Goal: Task Accomplishment & Management: Manage account settings

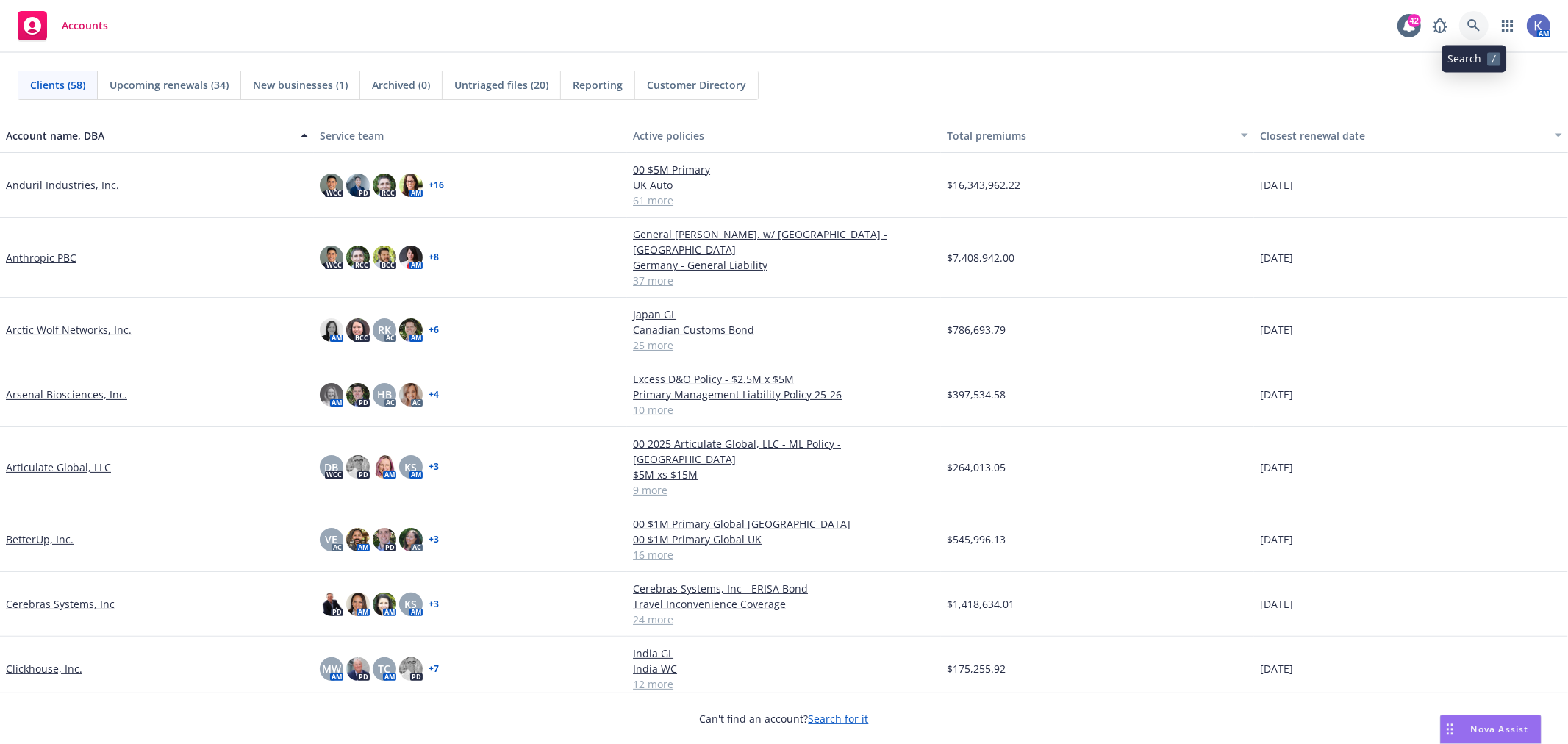
click at [1471, 18] on link at bounding box center [1474, 25] width 29 height 29
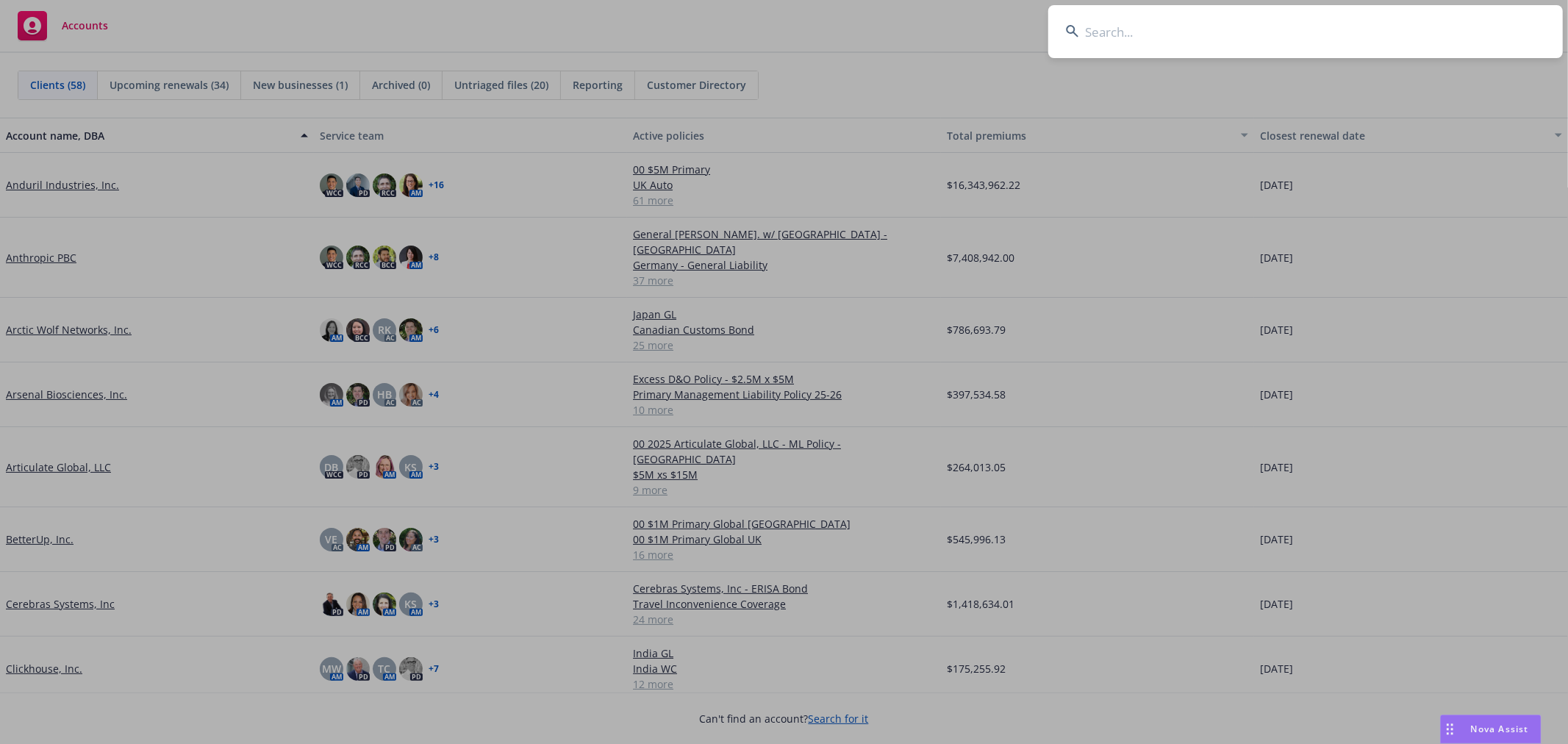
click at [1451, 25] on input at bounding box center [1305, 31] width 514 height 53
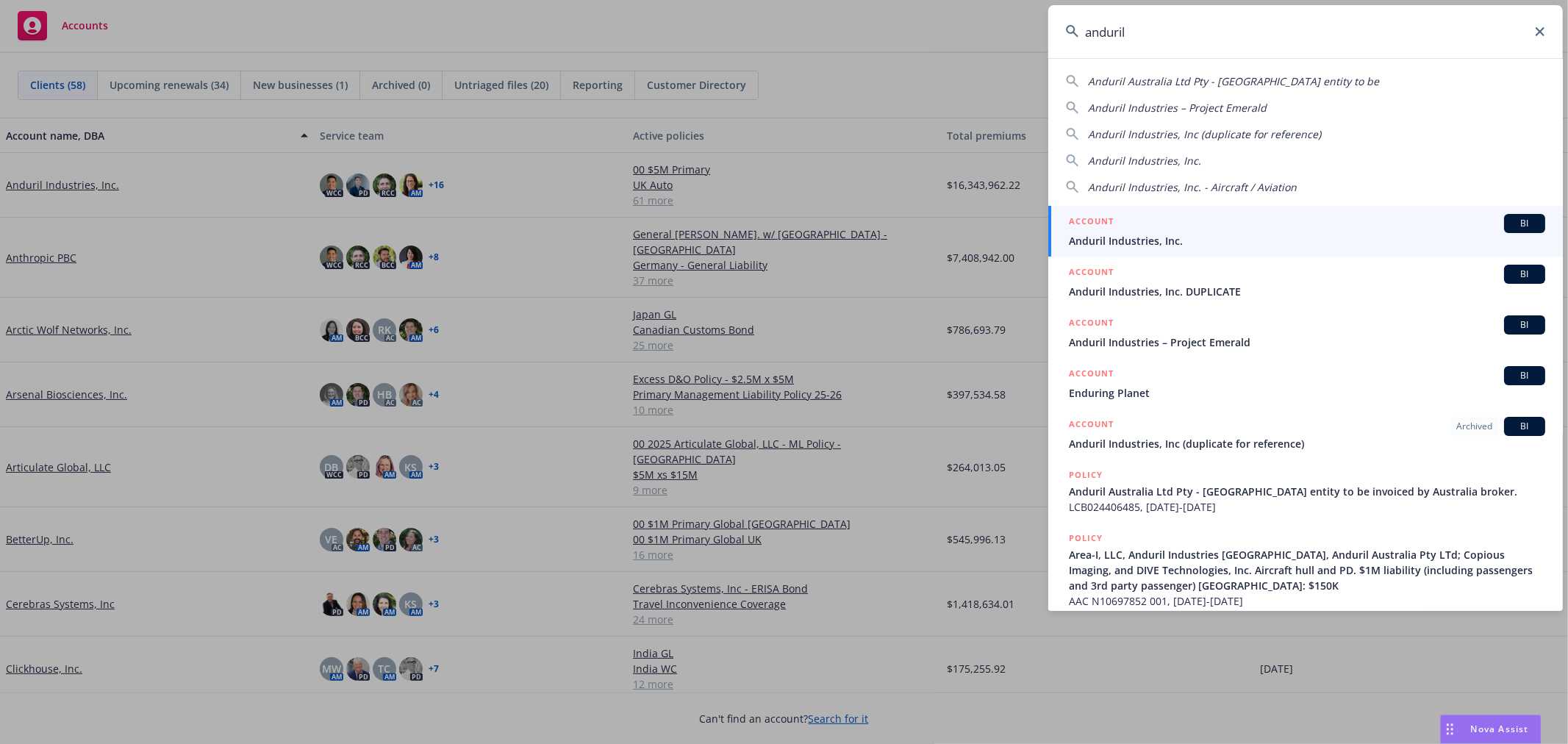
type input "anduril"
click at [1111, 229] on h5 "ACCOUNT" at bounding box center [1091, 222] width 44 height 18
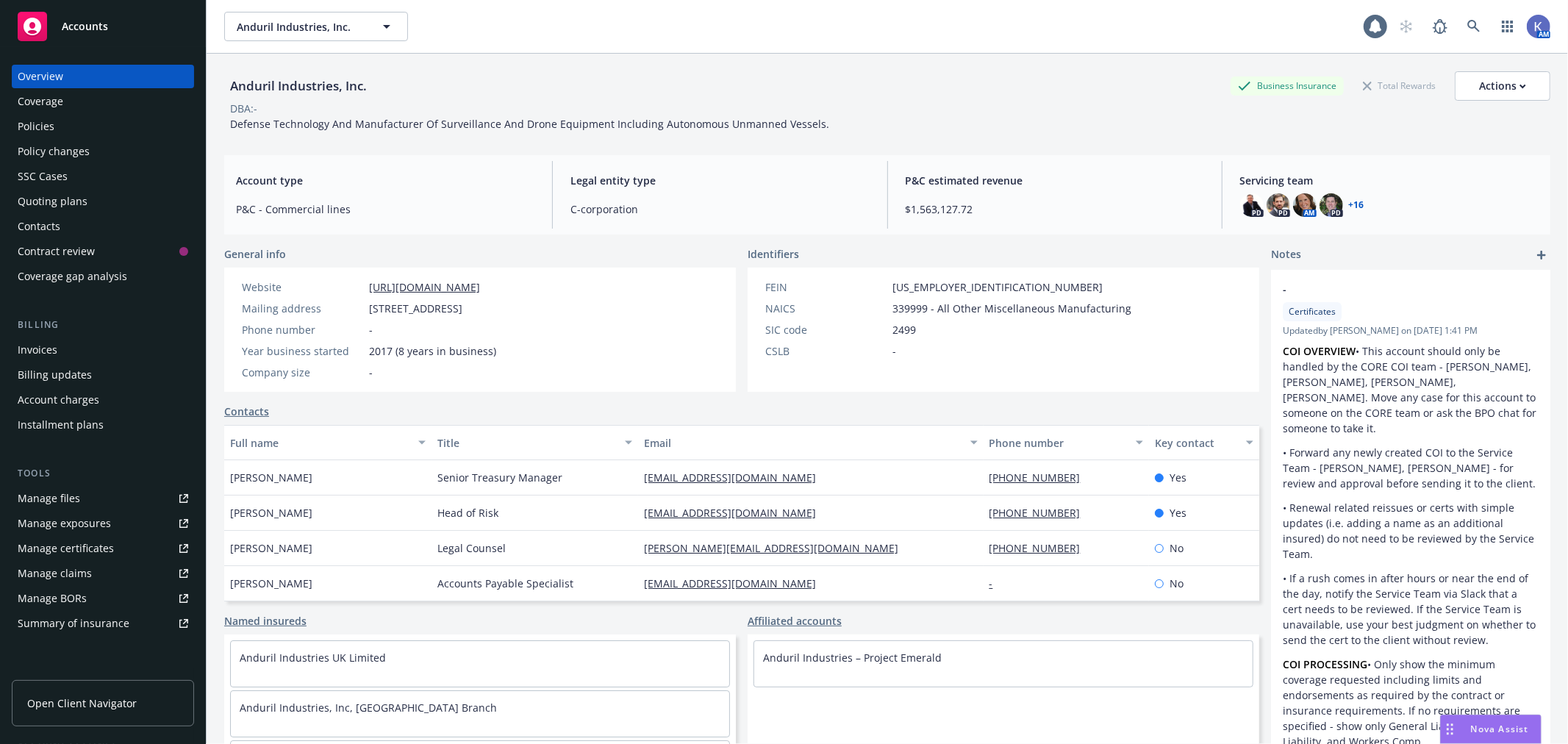
click at [81, 121] on div "Policies" at bounding box center [103, 127] width 170 height 24
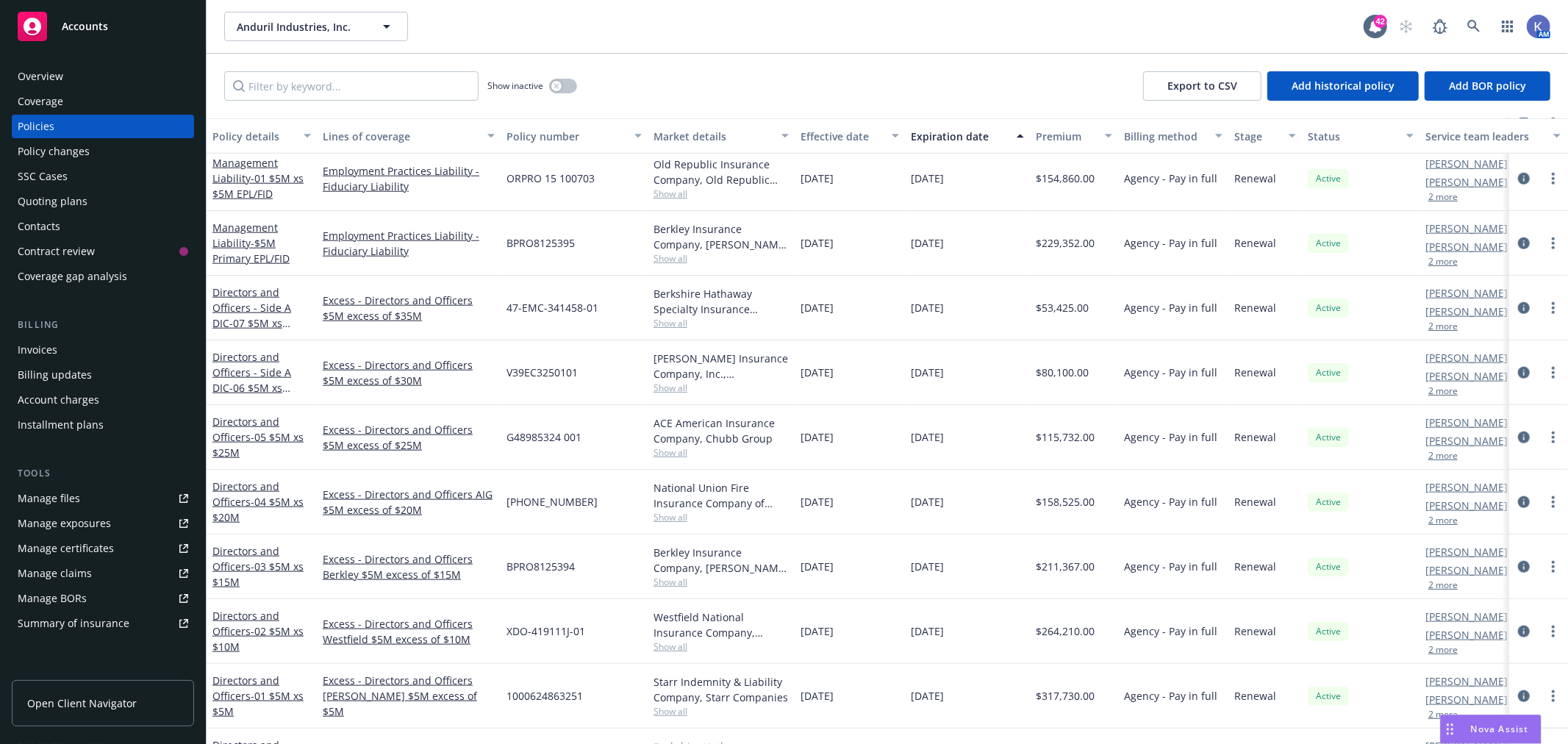
scroll to position [1388, 0]
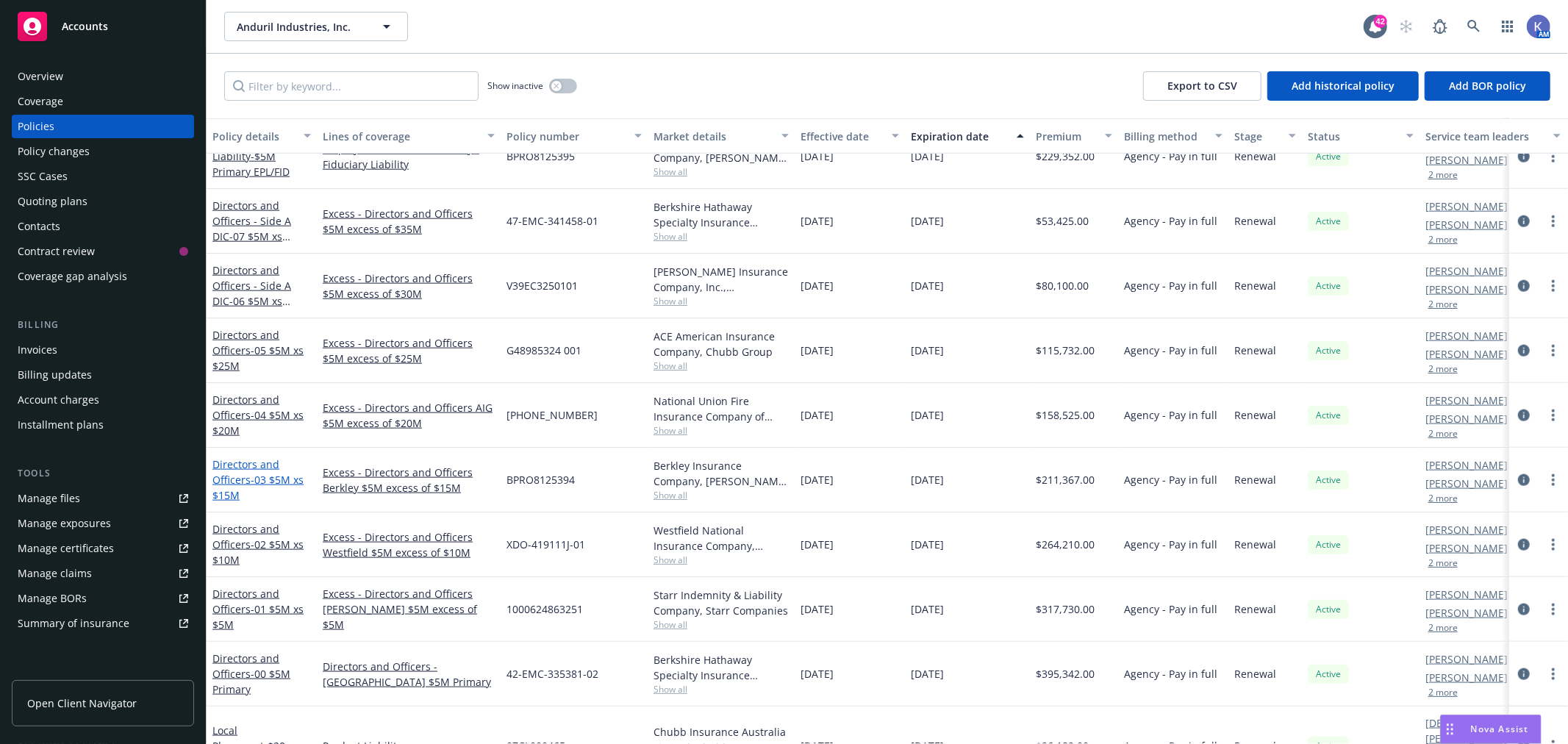
click at [280, 479] on span "- 03 $5M xs $15M" at bounding box center [258, 488] width 91 height 29
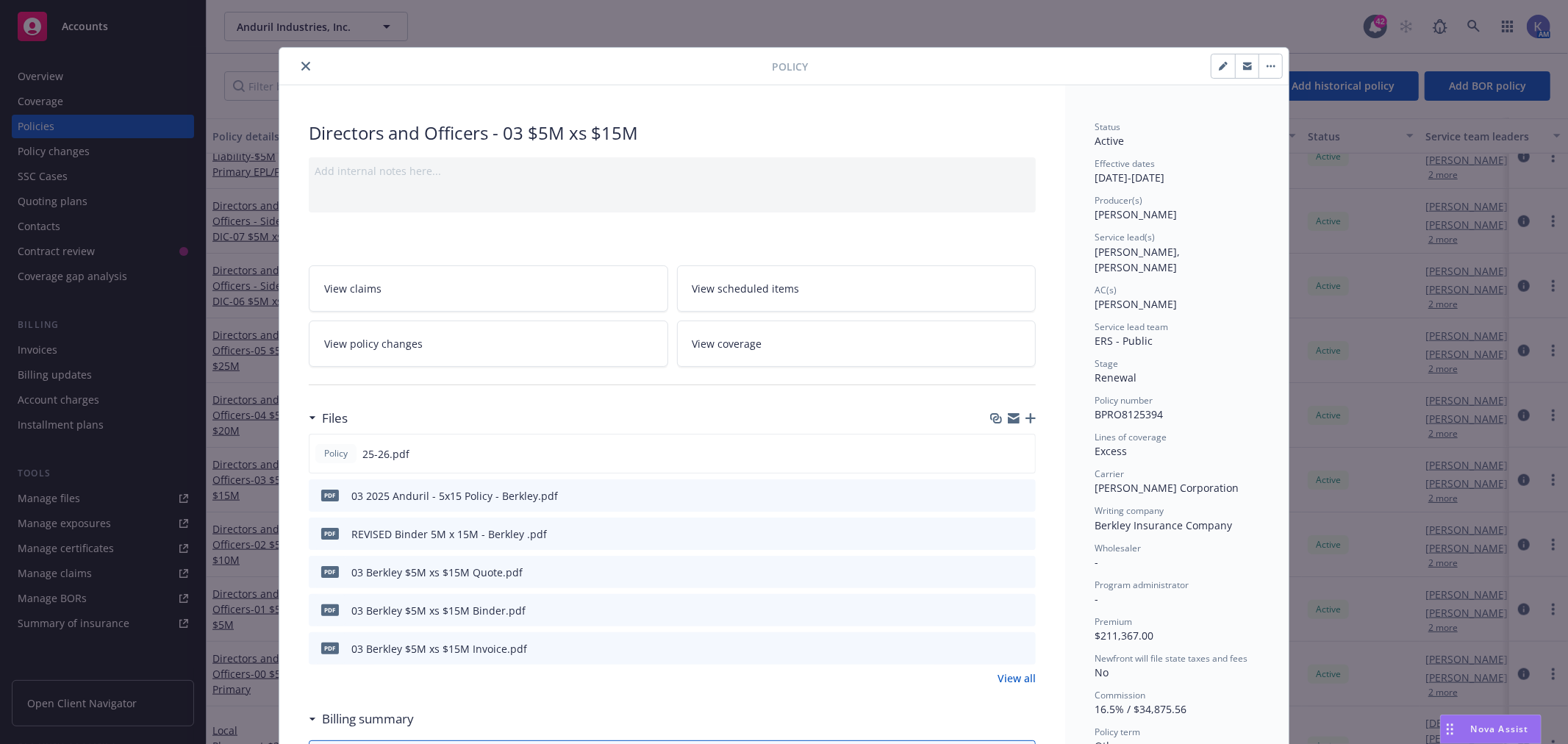
click at [1021, 675] on link "View all" at bounding box center [1017, 678] width 38 height 15
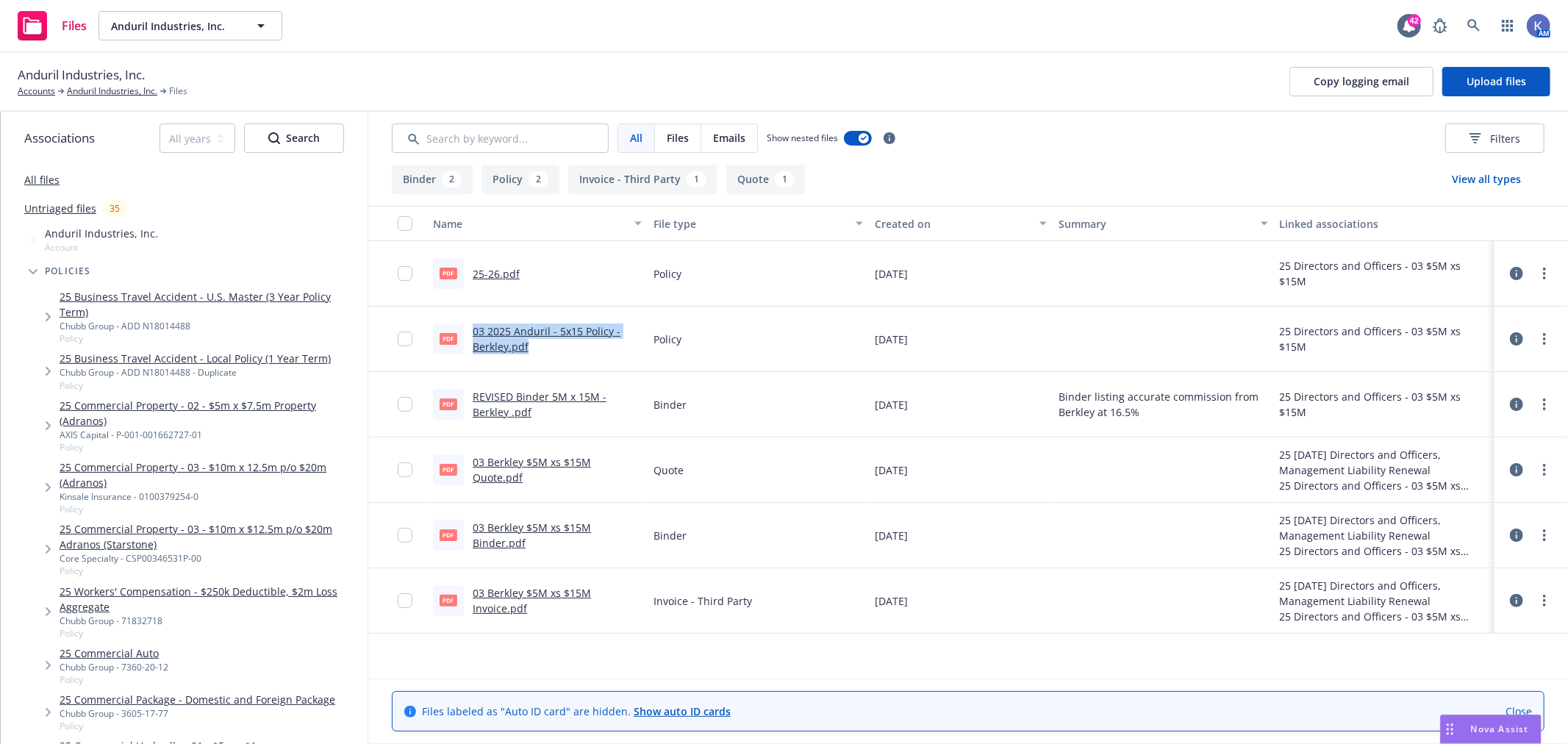
drag, startPoint x: 531, startPoint y: 348, endPoint x: 474, endPoint y: 332, distance: 59.2
click at [474, 332] on div "03 2025 Anduril - 5x15 Policy - Berkley.pdf" at bounding box center [557, 339] width 169 height 31
copy link "03 2025 Anduril - 5x15 Policy - Berkley.pdf"
click at [584, 331] on link "03 2025 Anduril - 5x15 Policy - Berkley.pdf" at bounding box center [547, 339] width 148 height 29
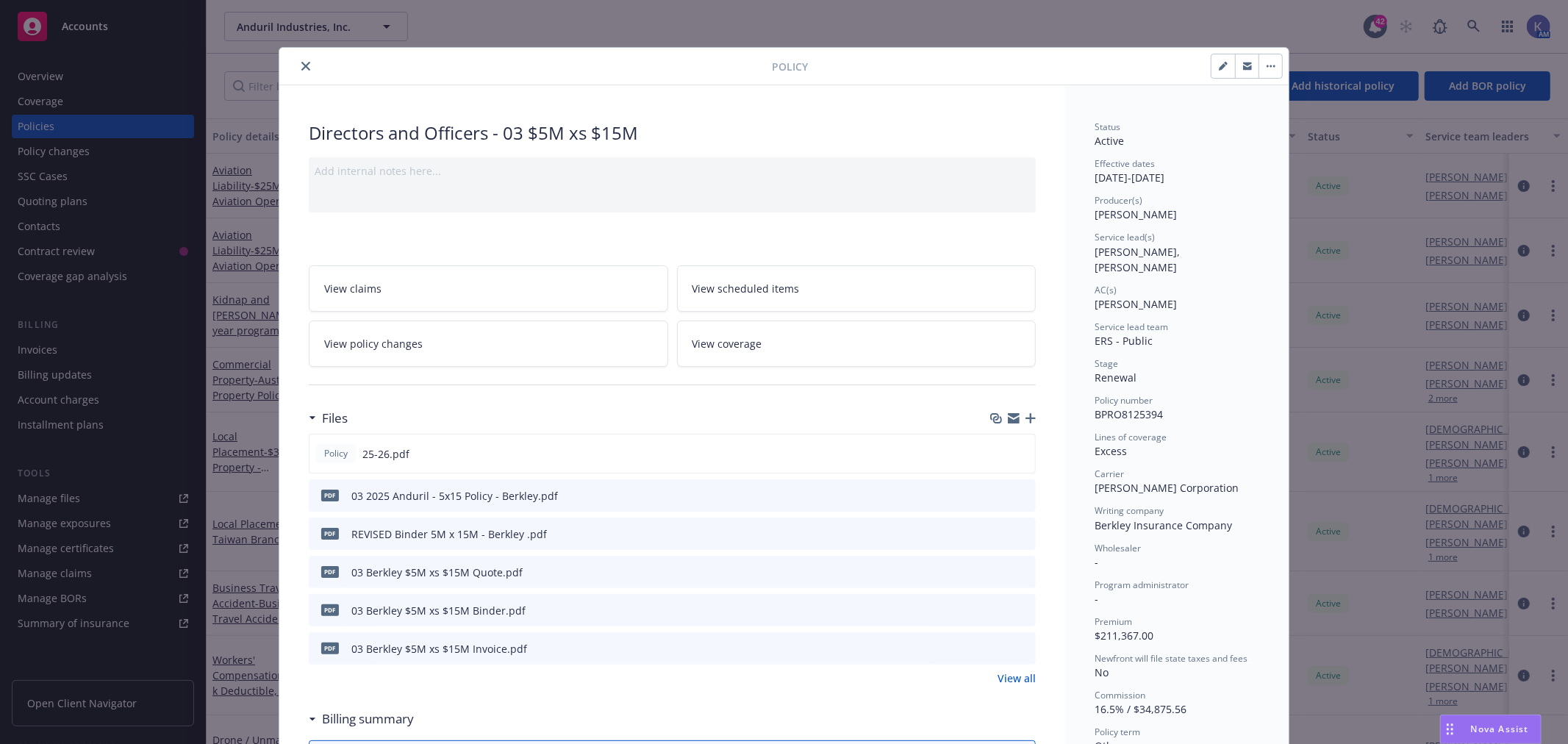
click at [298, 58] on button "close" at bounding box center [305, 66] width 18 height 18
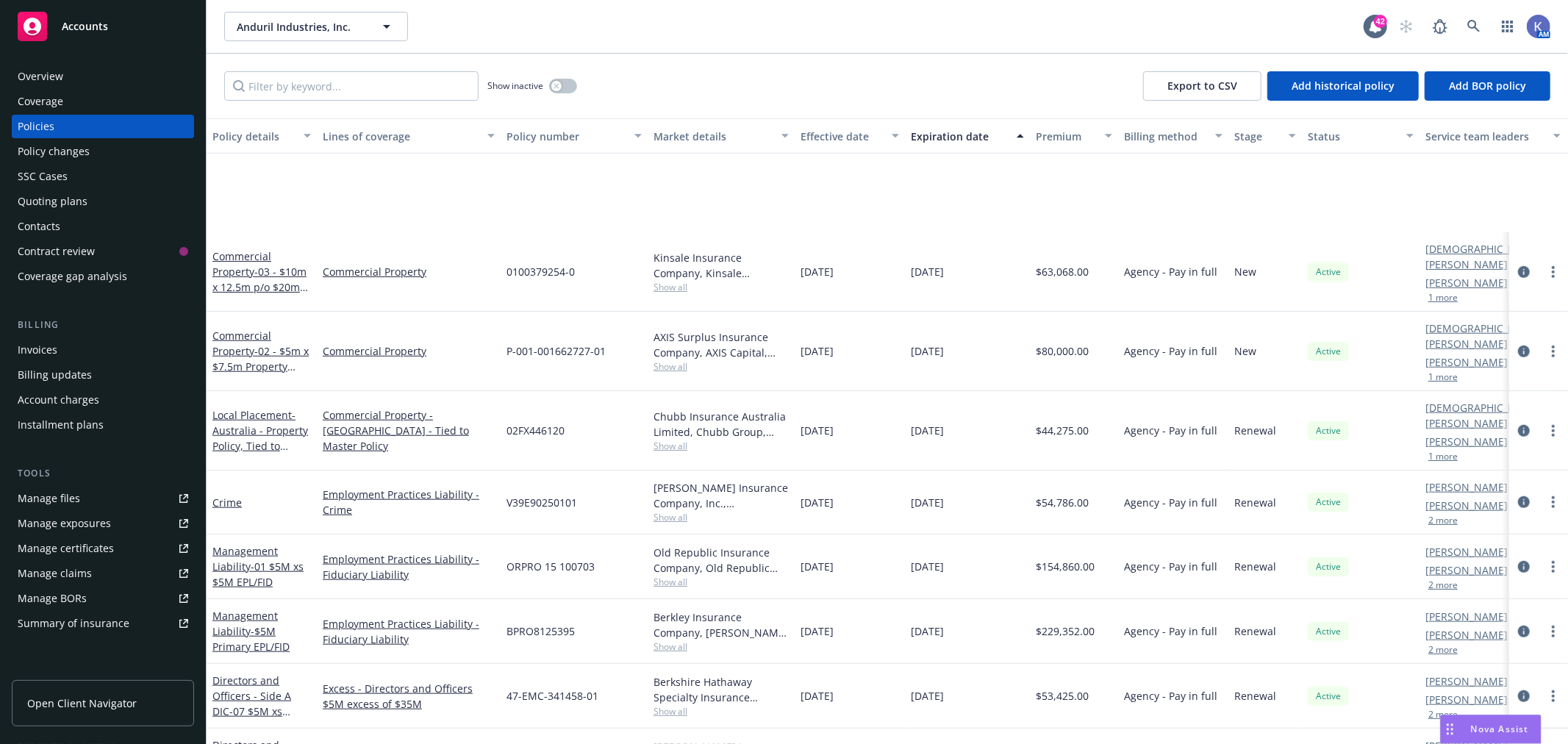
scroll to position [1144, 0]
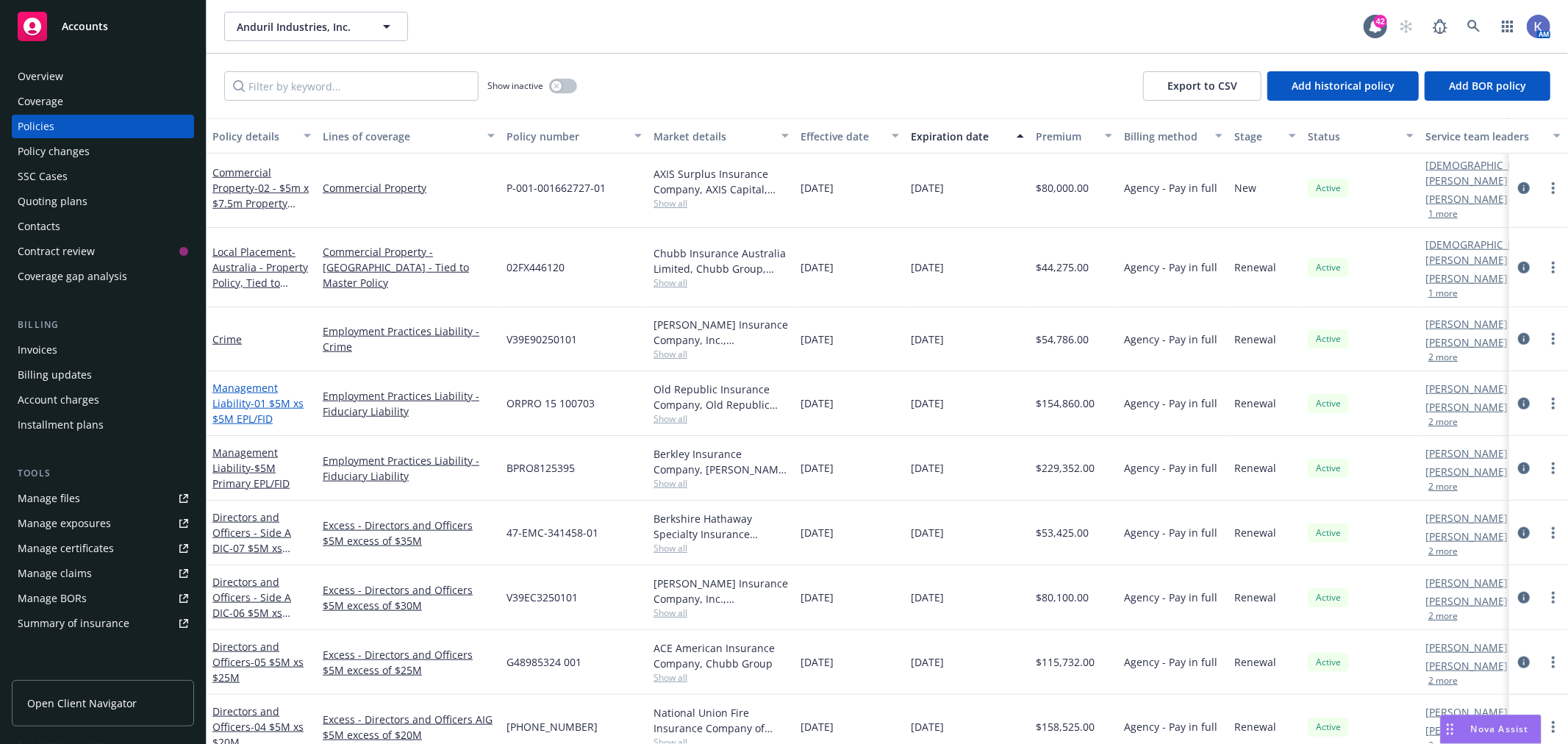
click at [242, 381] on link "Management Liability - 01 $5M xs $5M EPL/FID" at bounding box center [258, 403] width 91 height 44
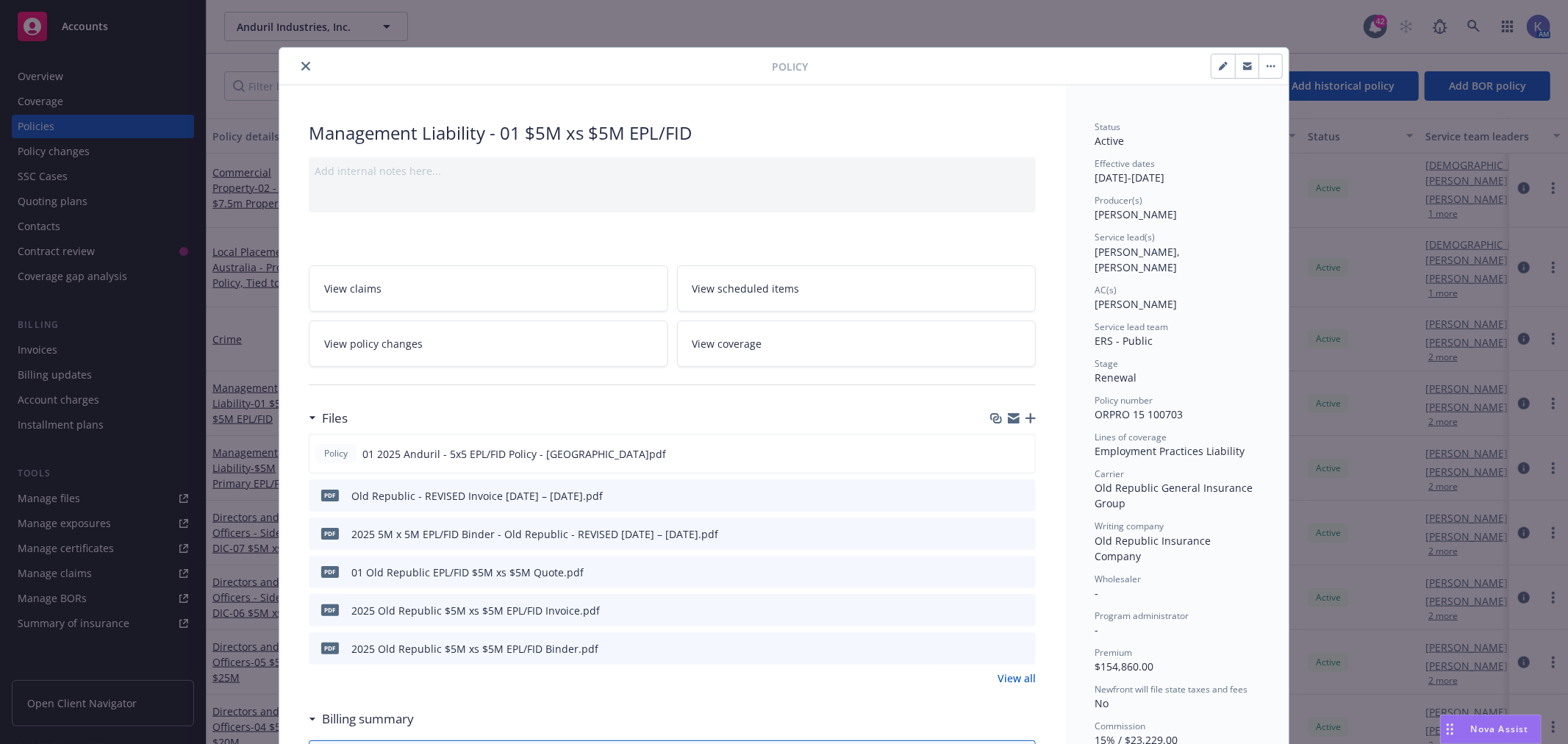
click at [301, 67] on icon "close" at bounding box center [306, 67] width 9 height 9
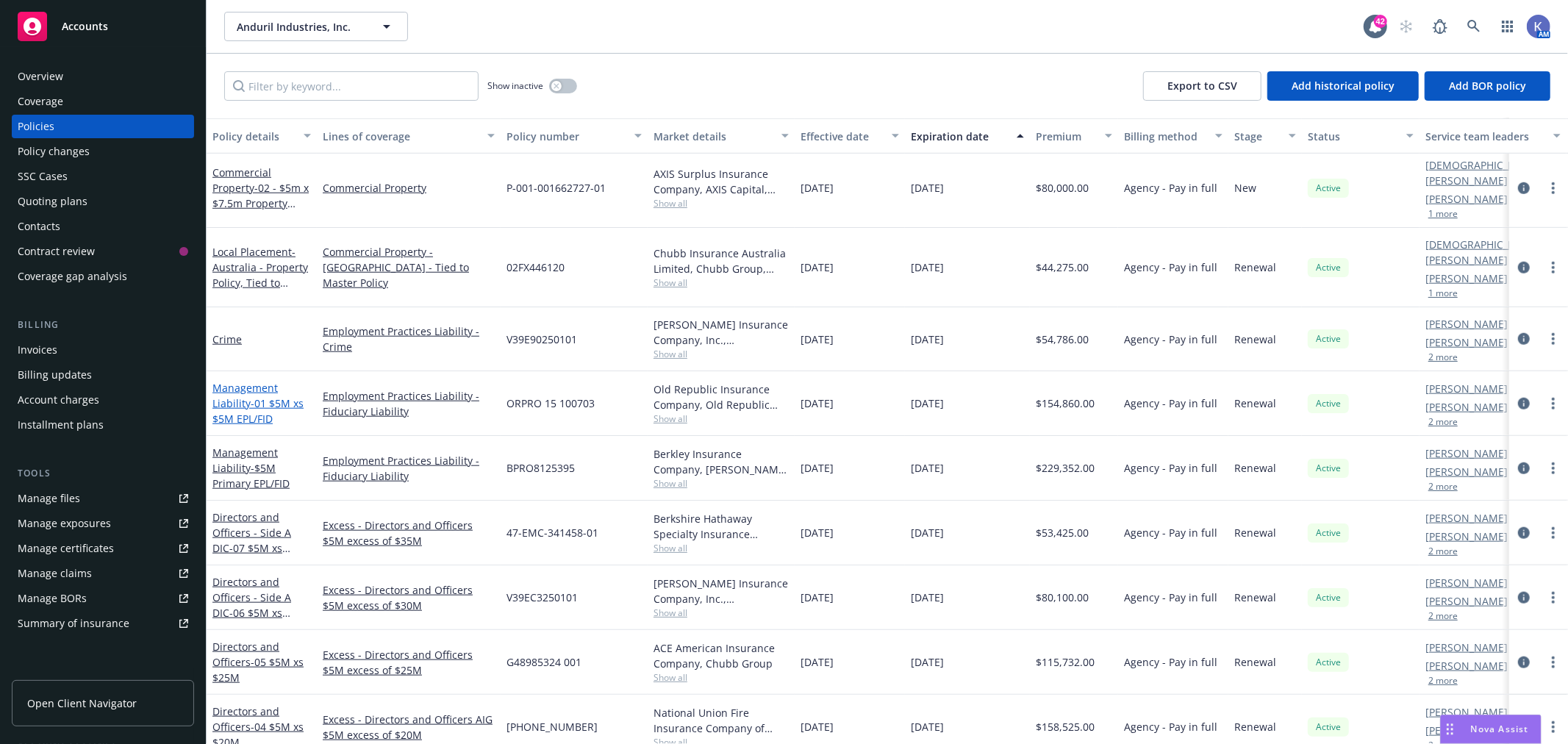
click at [236, 381] on link "Management Liability - 01 $5M xs $5M EPL/FID" at bounding box center [258, 403] width 91 height 44
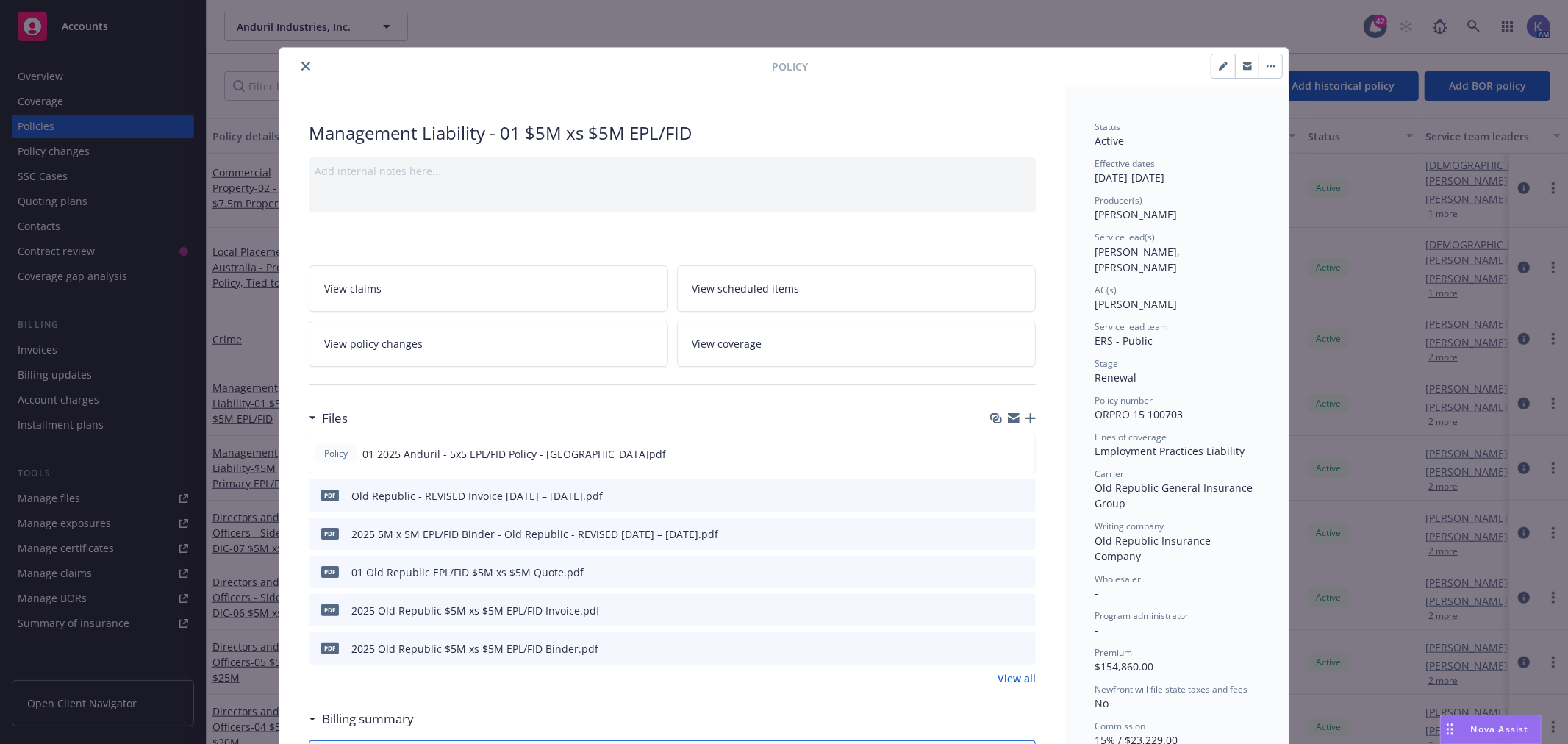
scroll to position [44, 0]
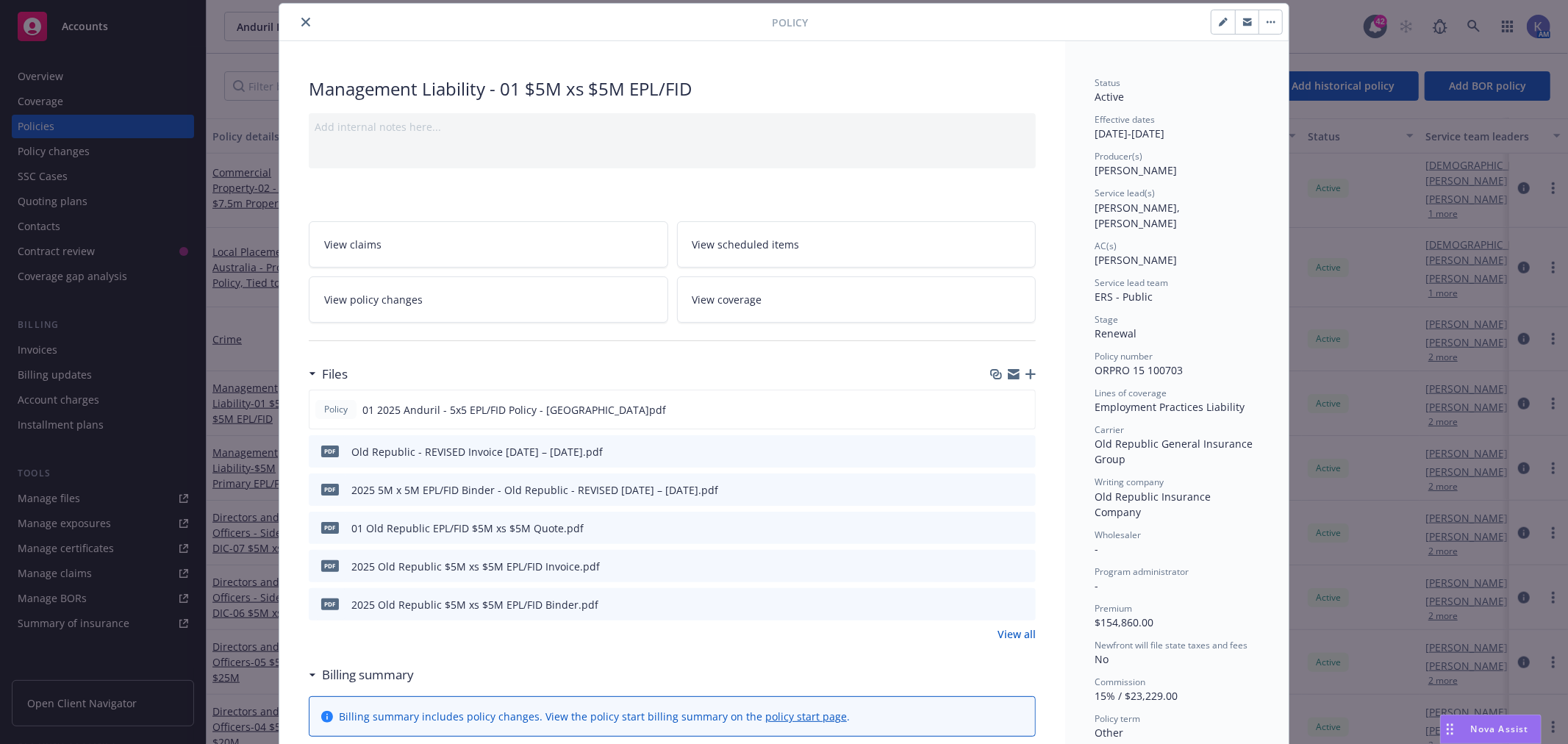
click at [301, 18] on icon "close" at bounding box center [306, 22] width 9 height 9
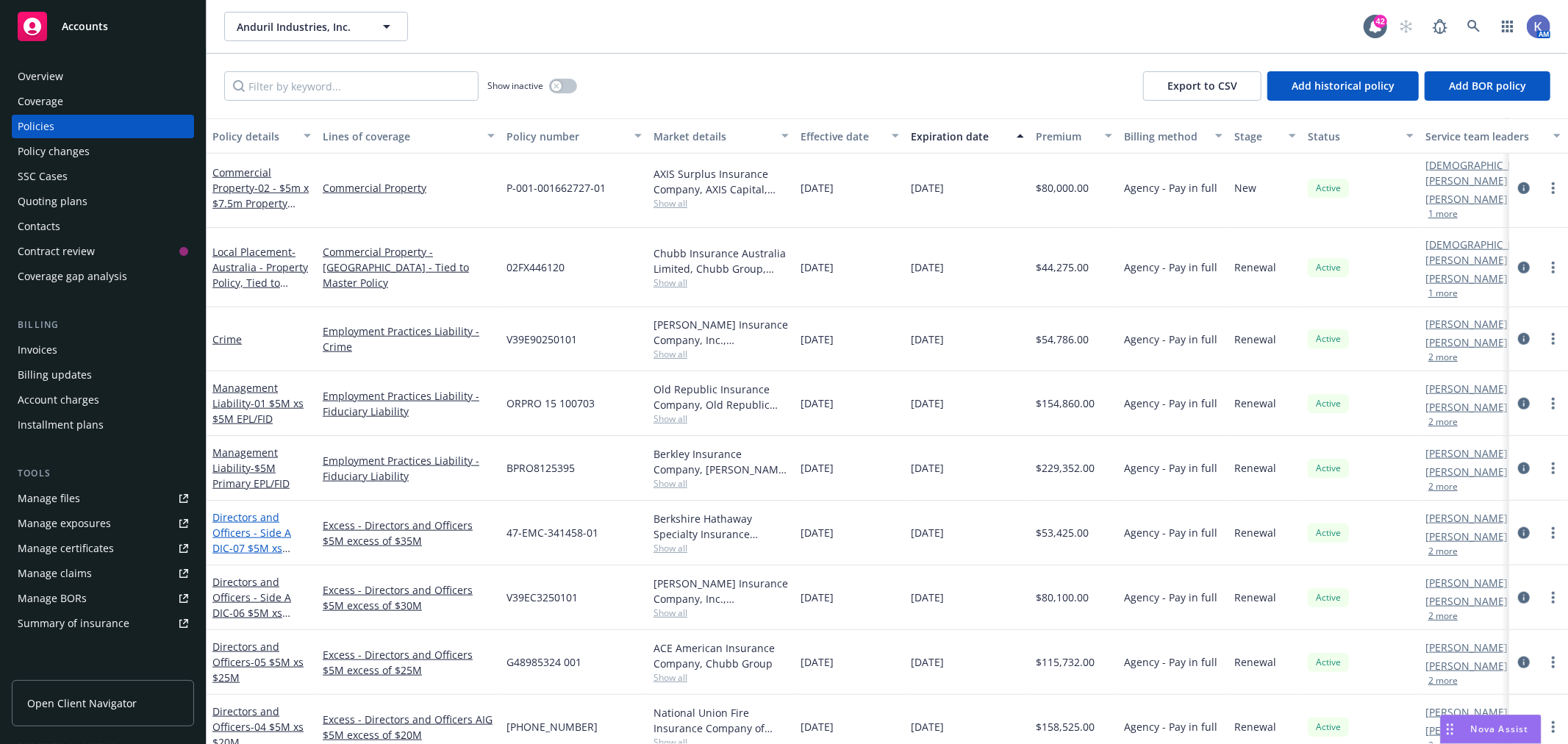
click at [244, 510] on link "Directors and Officers - Side A DIC - 07 $5M xs $35M Excess" at bounding box center [251, 540] width 79 height 61
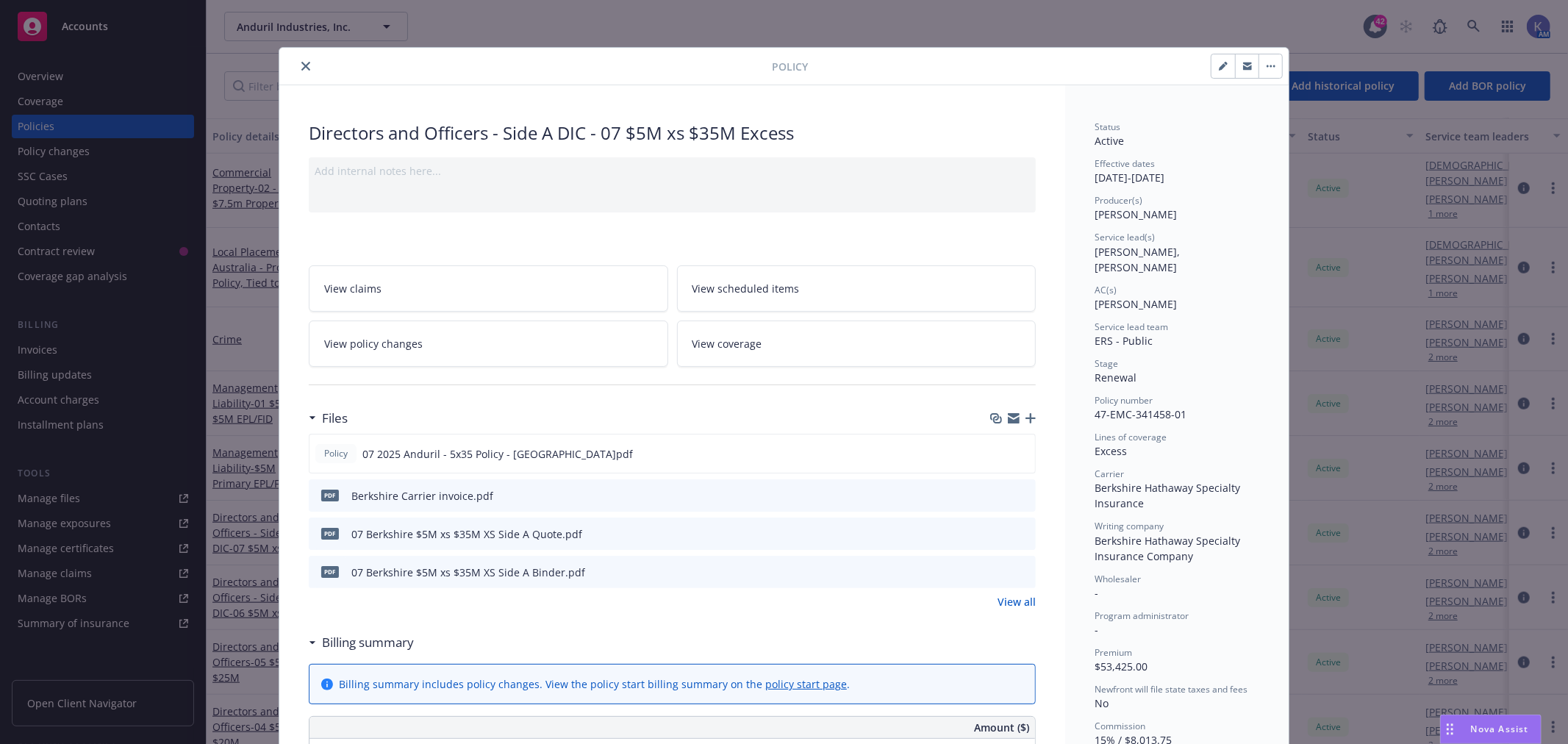
click at [301, 64] on icon "close" at bounding box center [306, 67] width 9 height 9
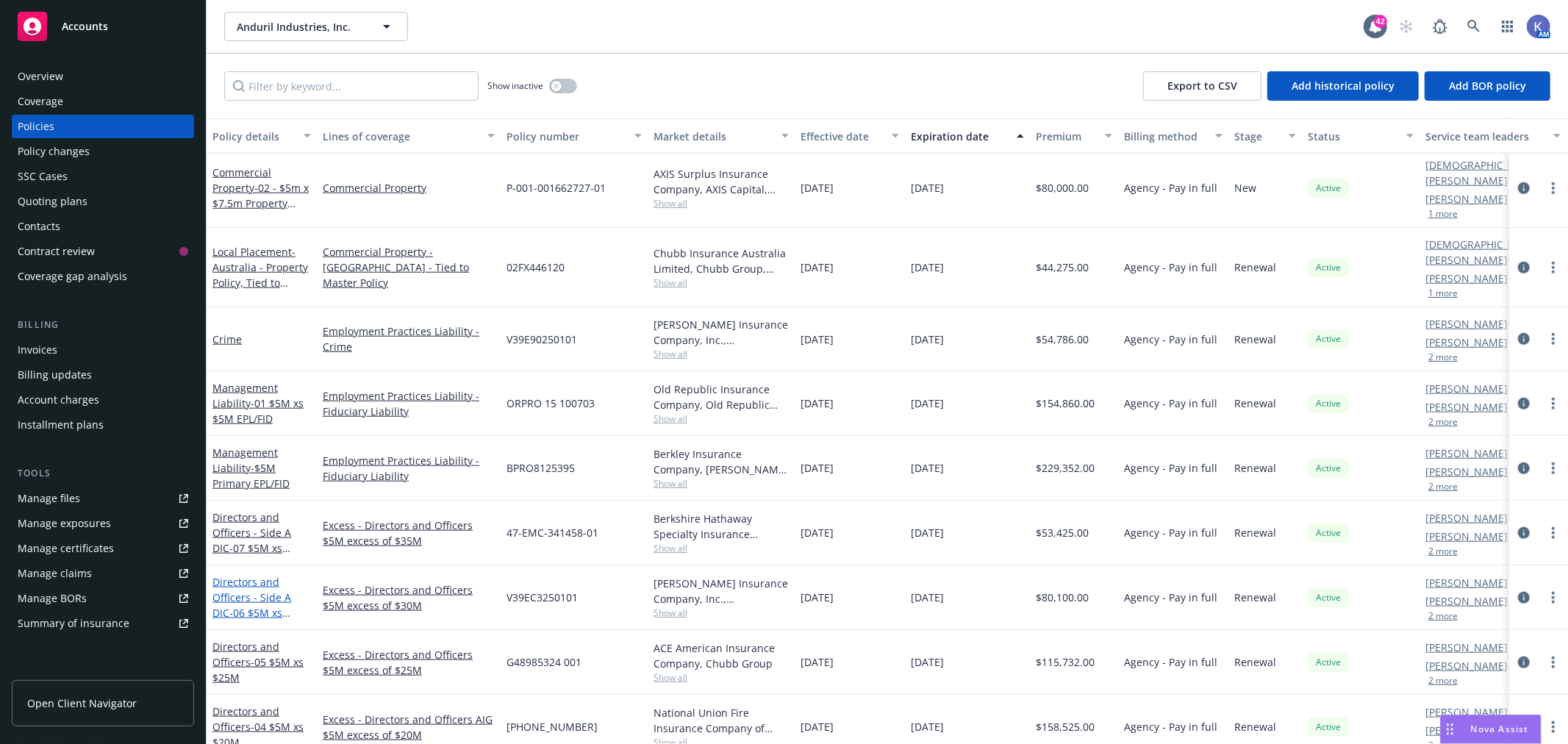
click at [255, 575] on link "Directors and Officers - Side A DIC - 06 $5M xs $30M Lead" at bounding box center [251, 605] width 79 height 61
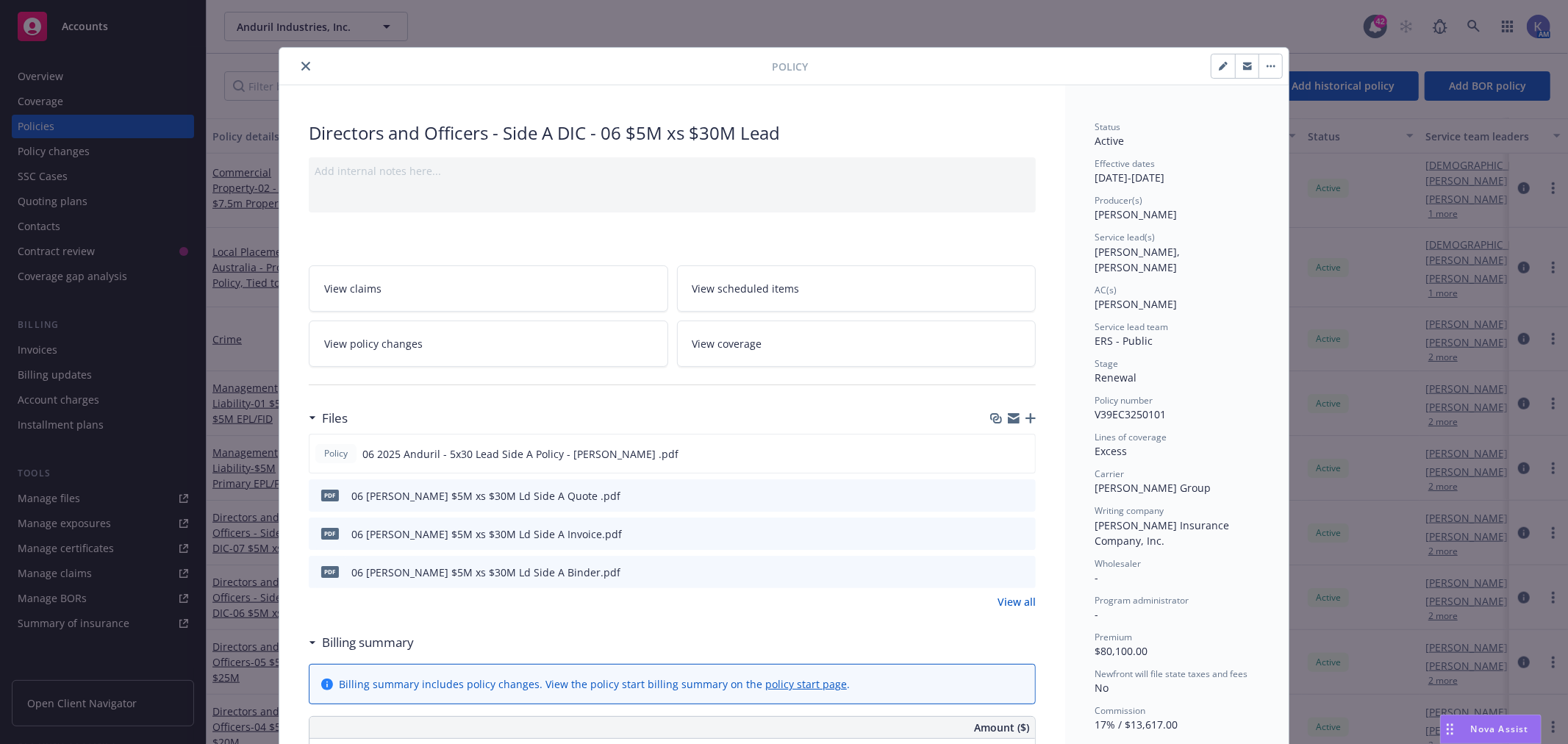
click at [301, 63] on icon "close" at bounding box center [306, 67] width 9 height 9
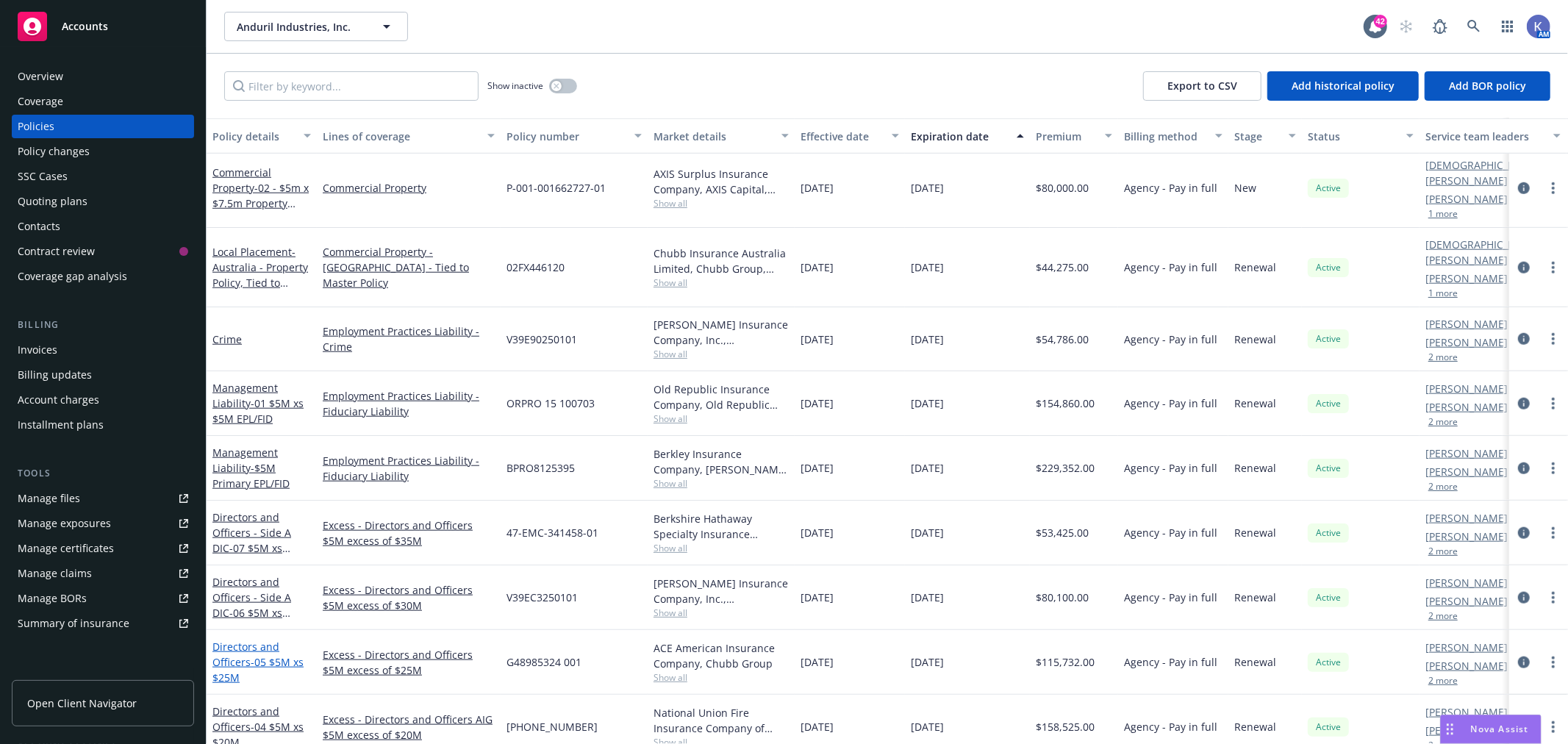
click at [259, 640] on link "Directors and Officers - 05 $5M xs $25M" at bounding box center [258, 662] width 91 height 44
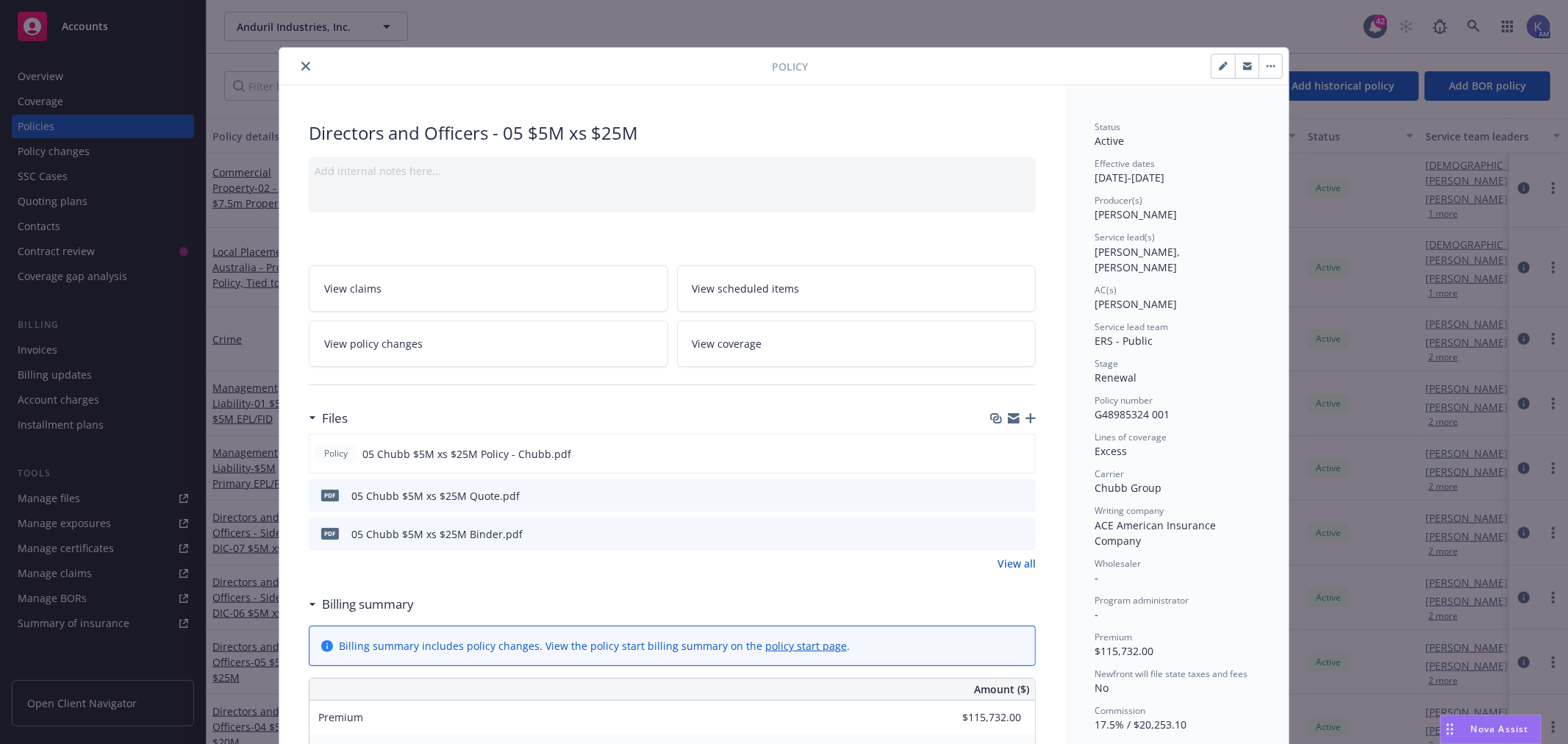
click at [301, 63] on icon "close" at bounding box center [306, 67] width 9 height 9
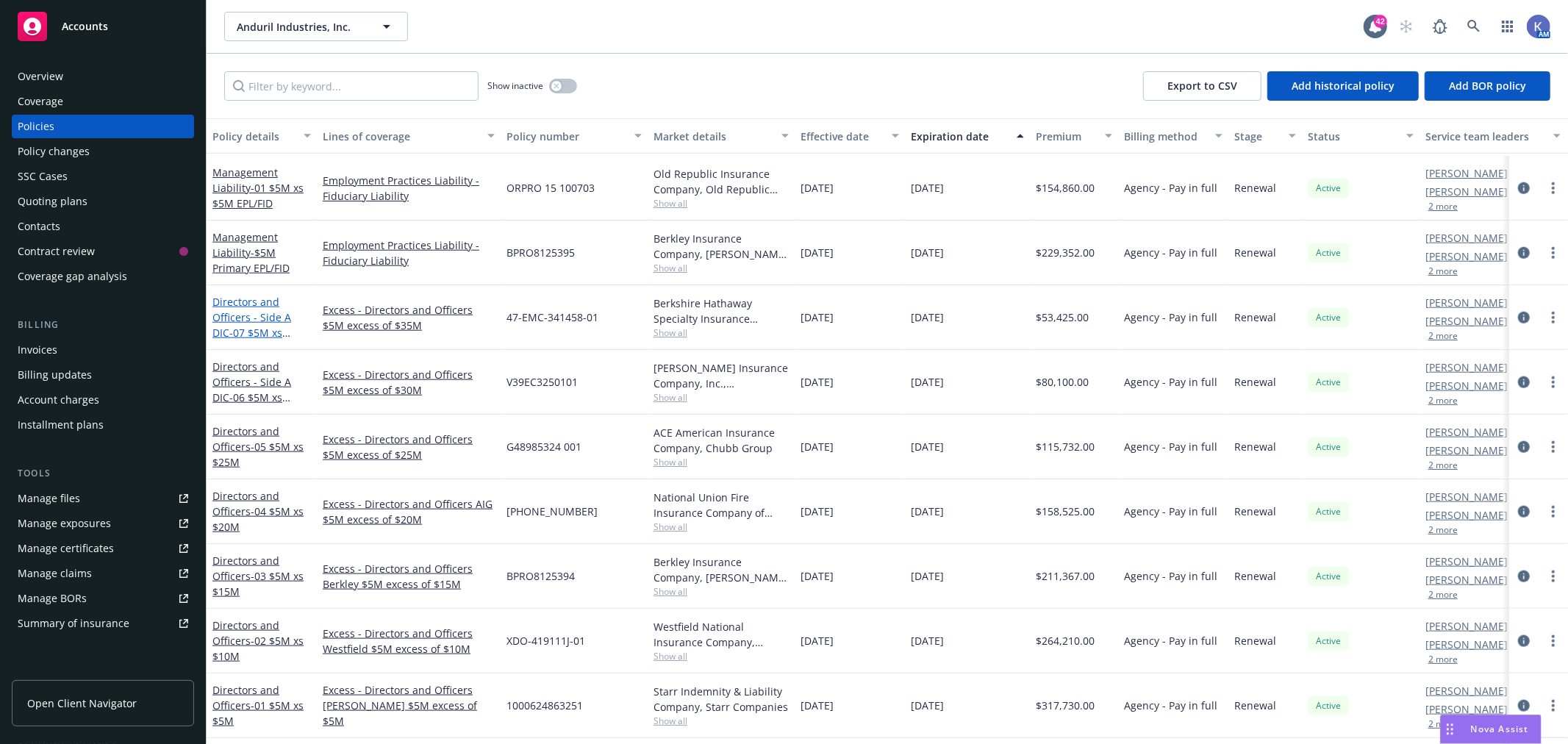
scroll to position [1388, 0]
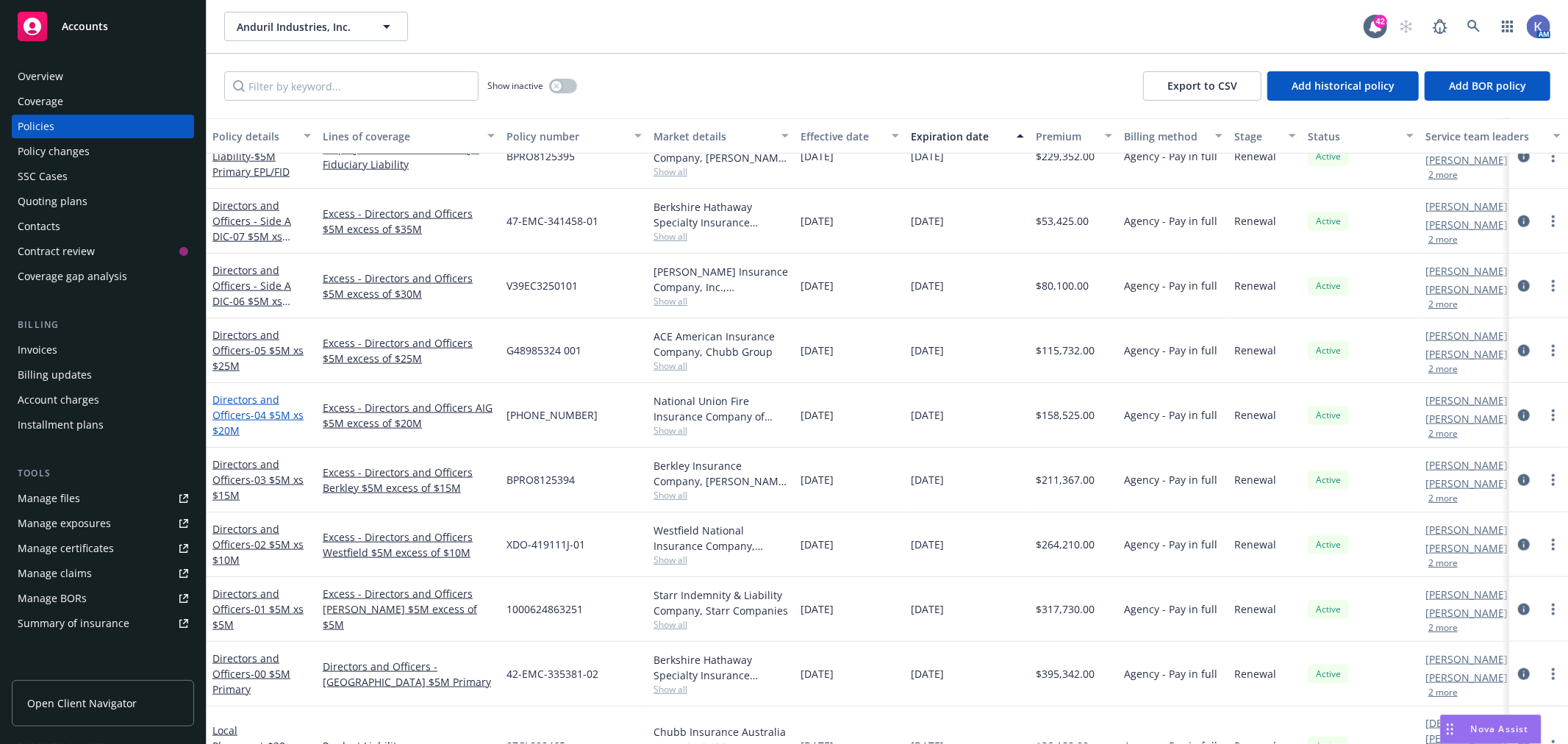
click at [248, 416] on span "- 04 $5M xs $20M" at bounding box center [258, 423] width 91 height 29
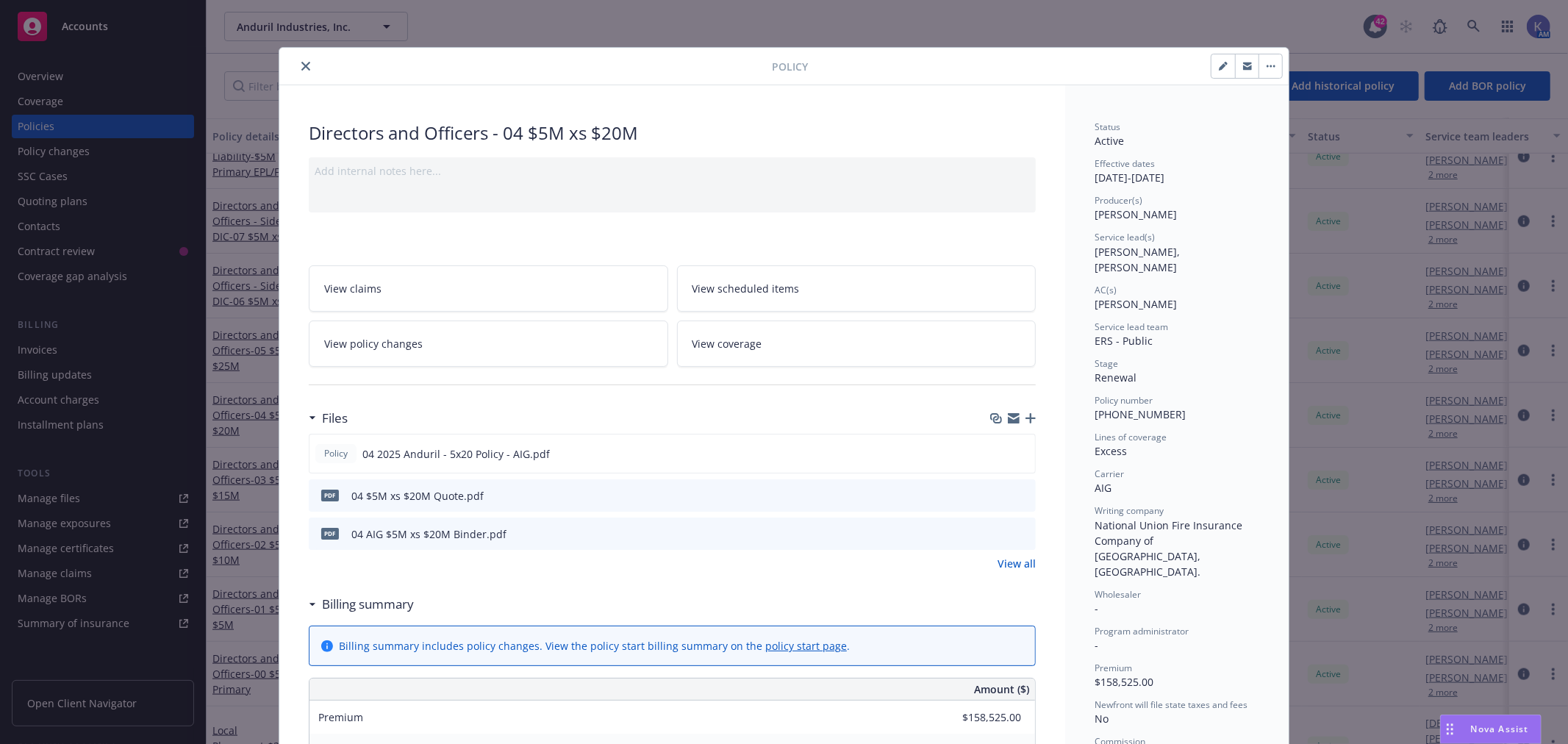
click at [302, 66] on icon "close" at bounding box center [306, 67] width 9 height 9
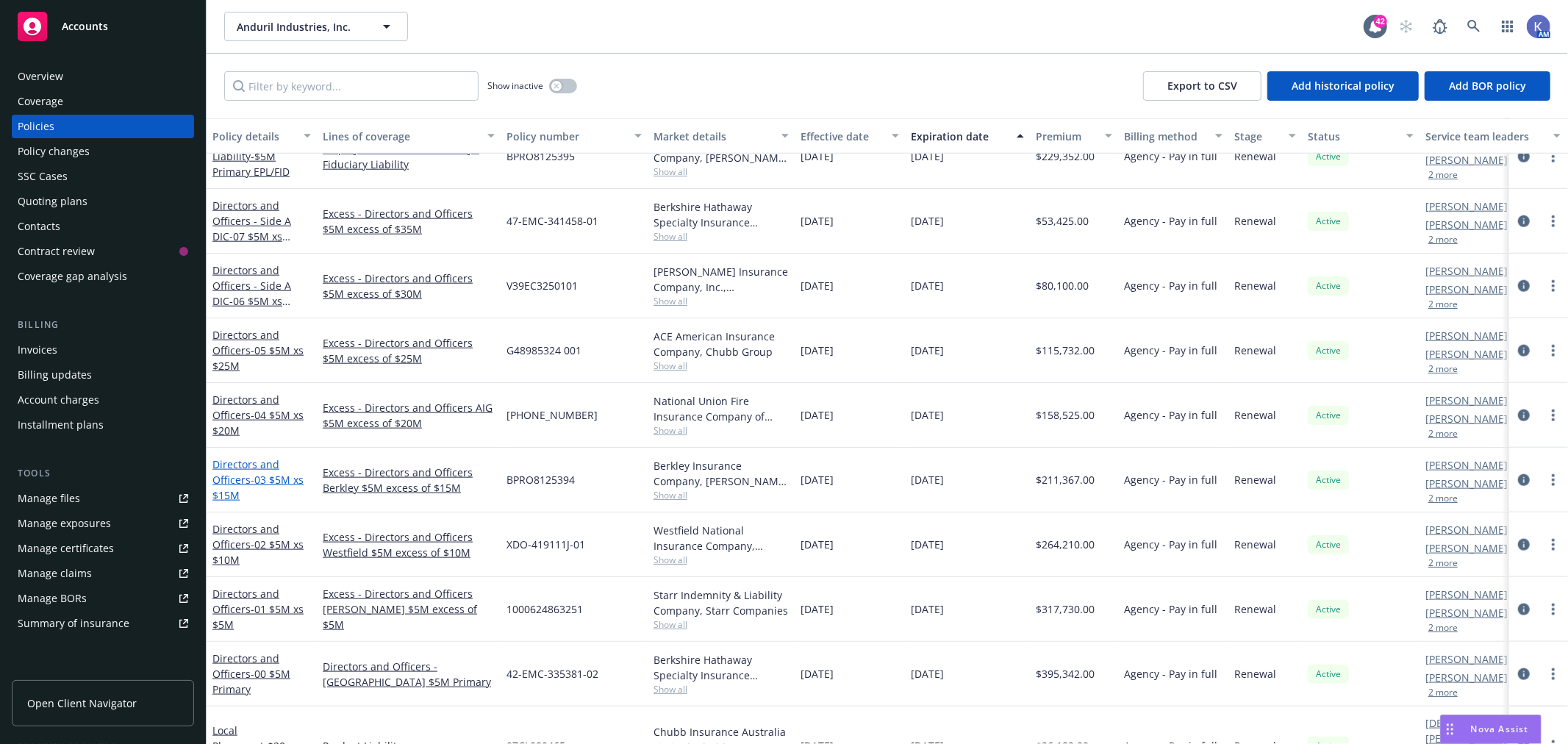
click at [240, 462] on link "Directors and Officers - 03 $5M xs $15M" at bounding box center [258, 479] width 91 height 44
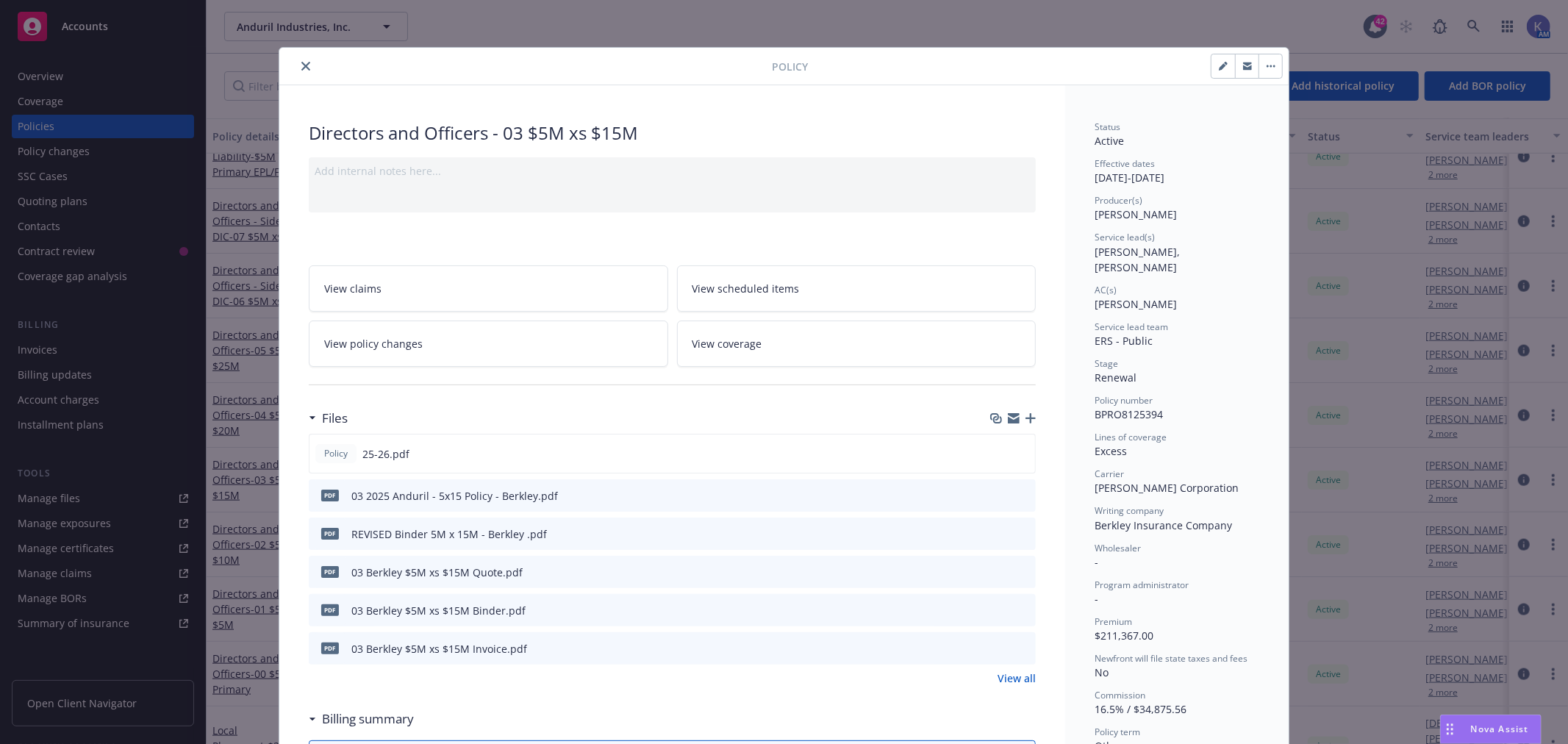
scroll to position [44, 0]
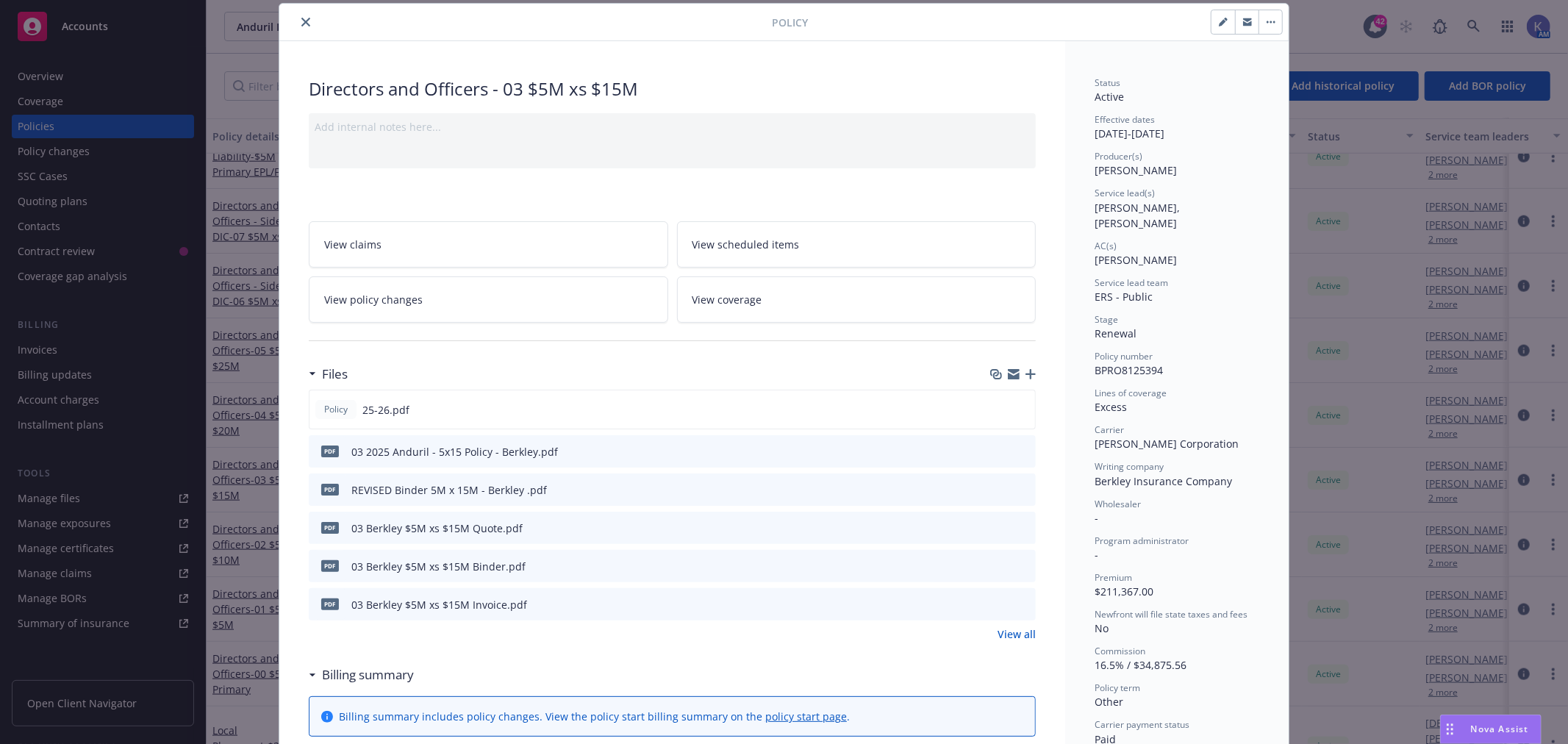
click at [1014, 630] on link "View all" at bounding box center [1017, 634] width 38 height 15
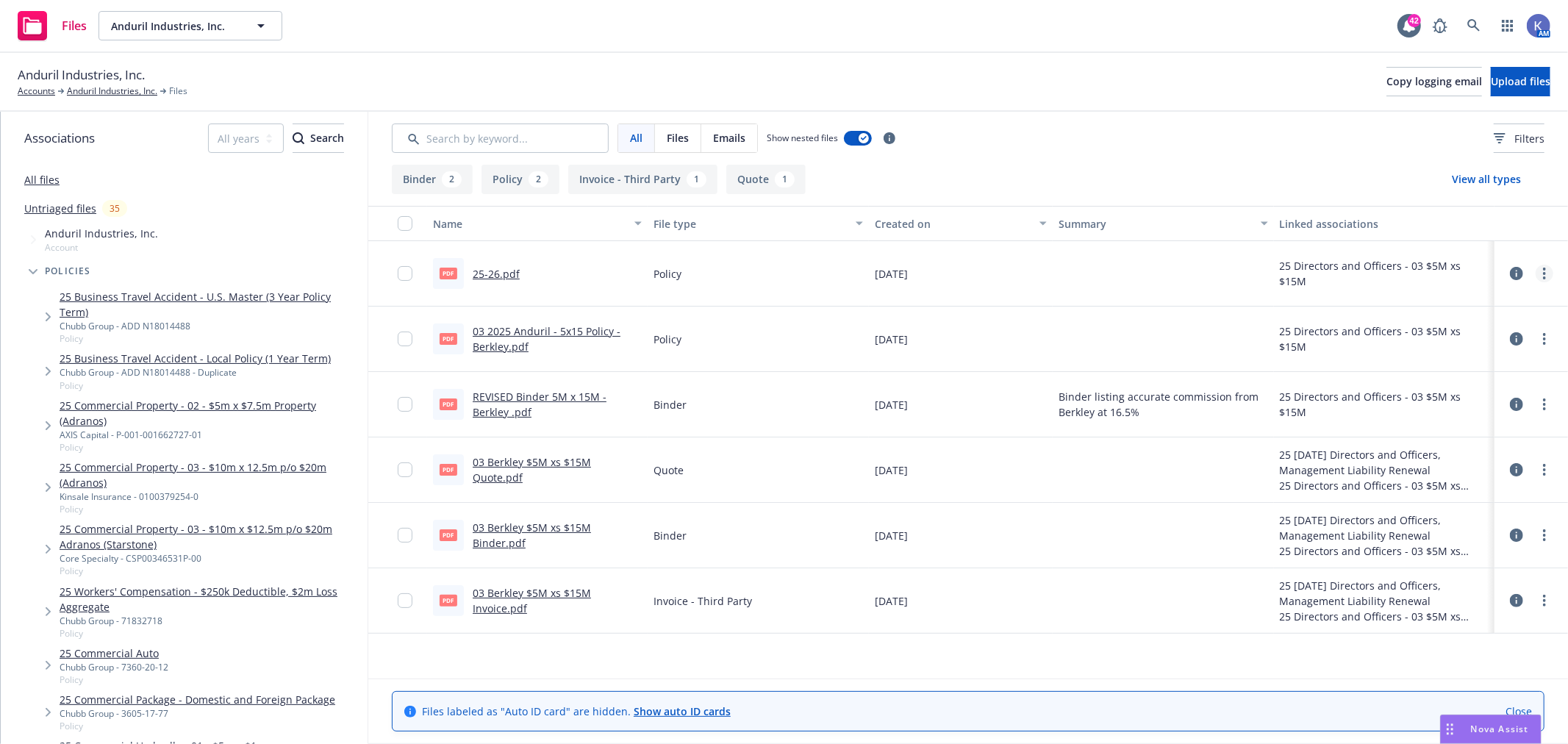
click at [1543, 273] on circle "more" at bounding box center [1545, 274] width 3 height 3
click at [1420, 369] on link "Edit" at bounding box center [1465, 363] width 146 height 29
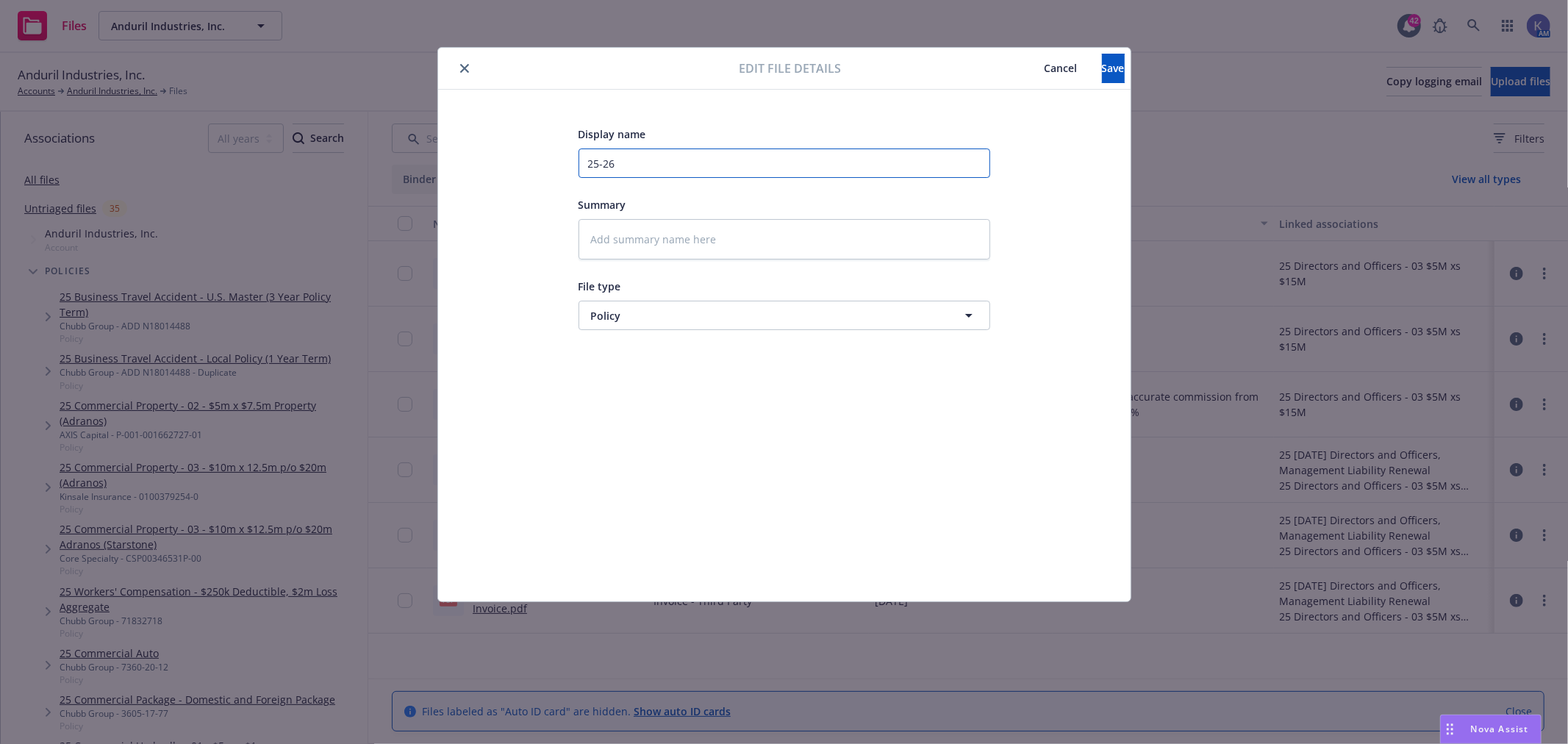
drag, startPoint x: 636, startPoint y: 160, endPoint x: 557, endPoint y: 163, distance: 79.1
click at [557, 163] on div "Display name 25-26 Summary File type Policy Policy" at bounding box center [784, 345] width 634 height 441
paste input "03 2025 Anduril - 5x15 Policy - Berkley.pdf"
type textarea "x"
type input "03 2025 Anduril - 5x15 Policy - Berkley.pdf"
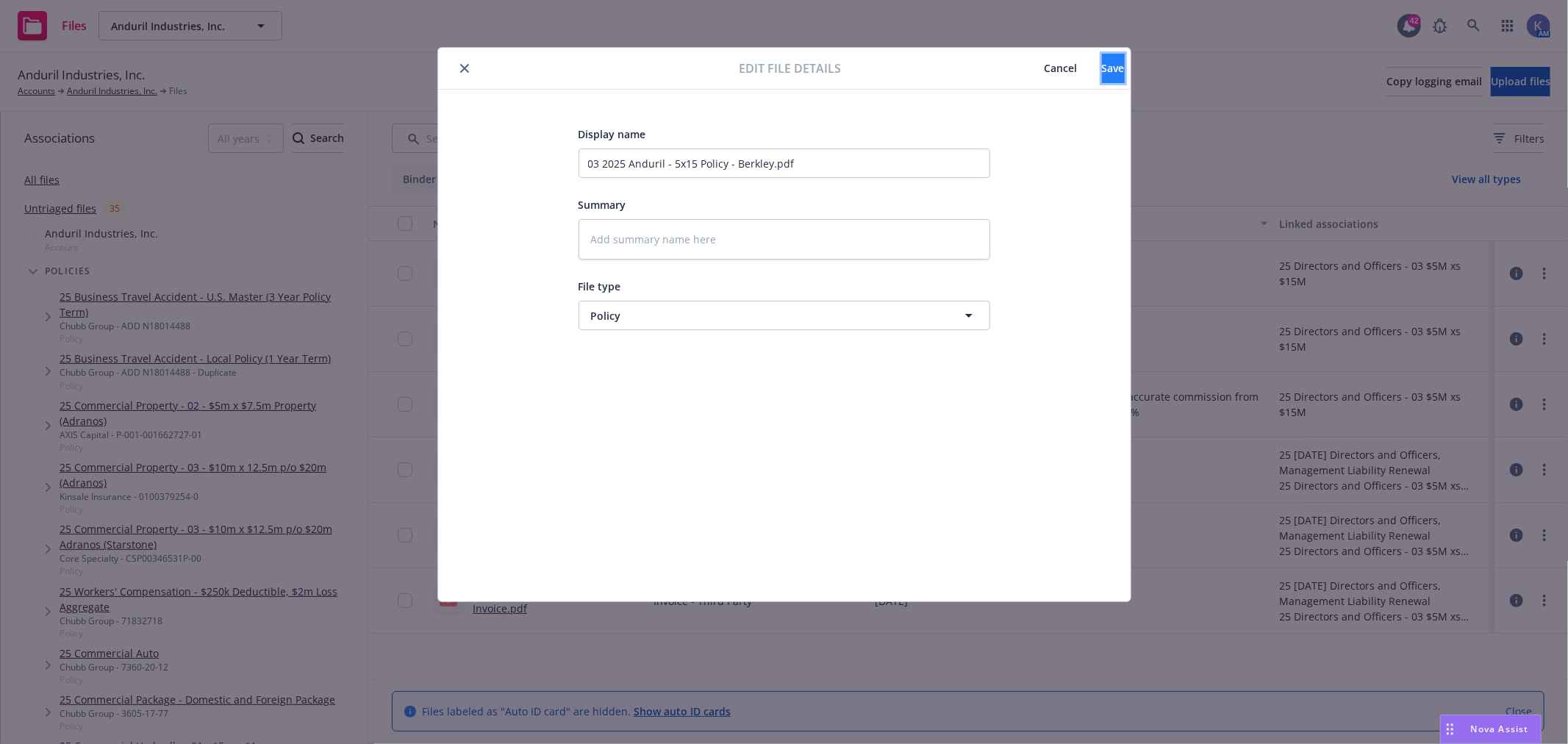
click at [1102, 67] on span "Save" at bounding box center [1113, 68] width 23 height 14
type textarea "x"
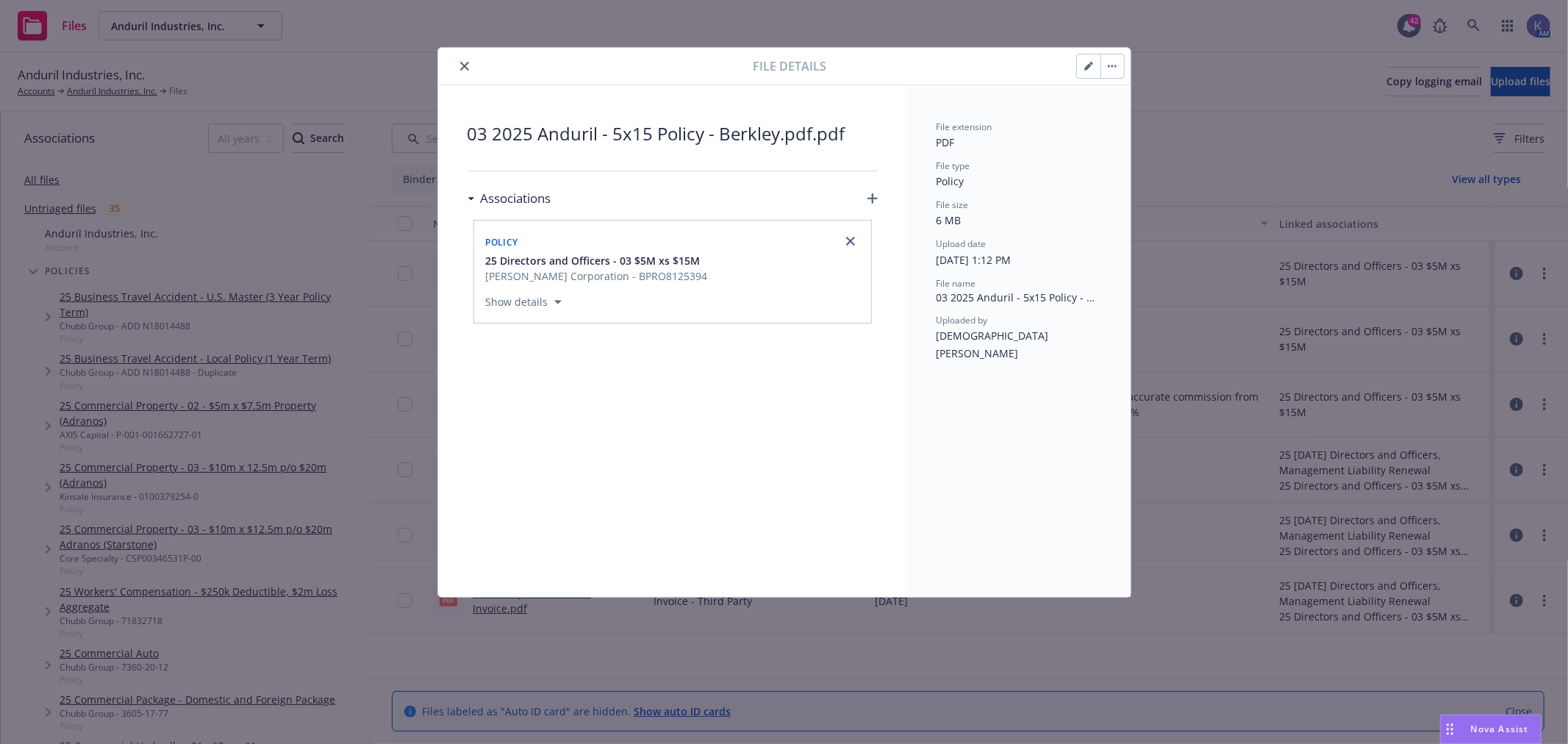
click at [465, 63] on icon "close" at bounding box center [465, 67] width 9 height 9
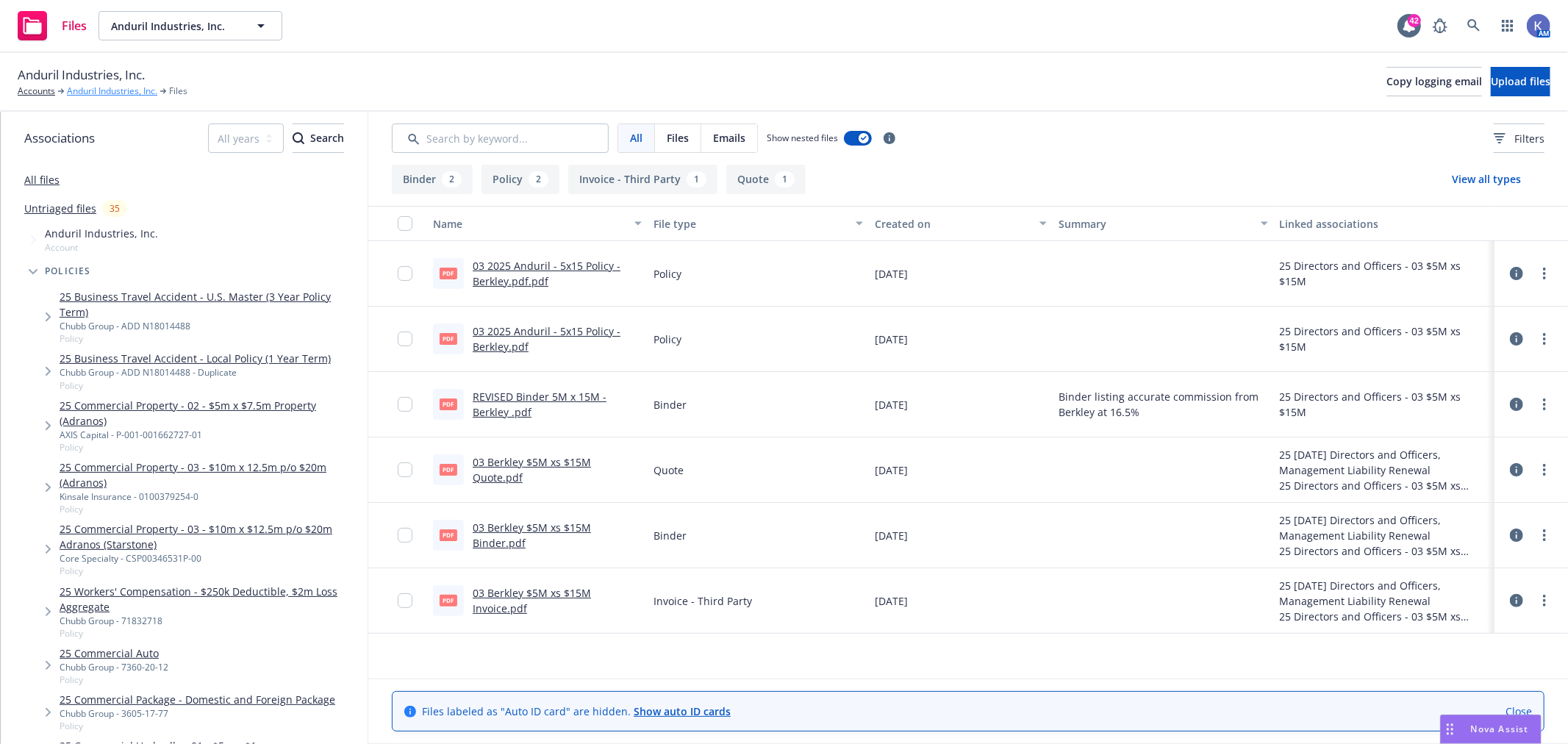
click at [88, 89] on link "Anduril Industries, Inc." at bounding box center [112, 91] width 90 height 13
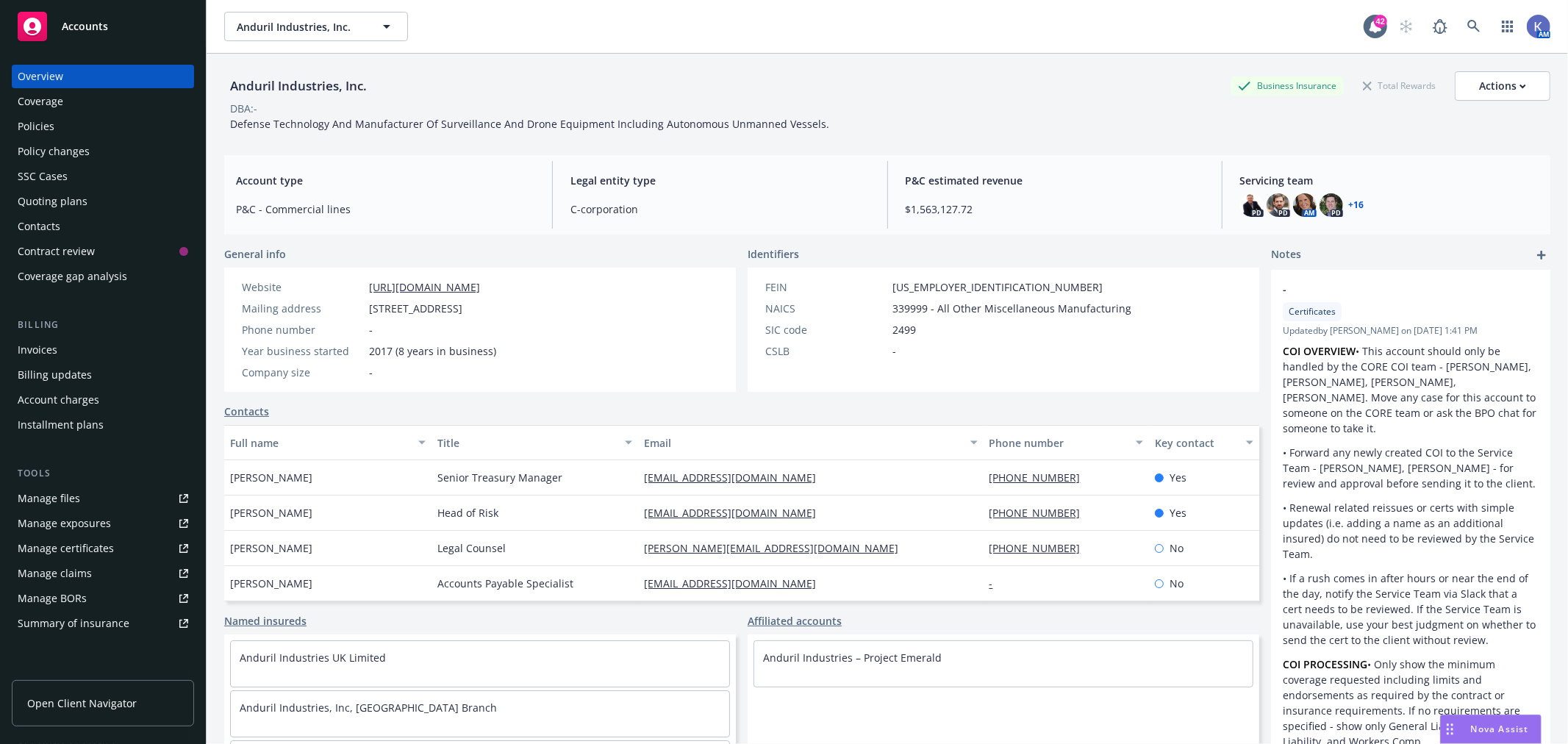
click at [89, 121] on div "Policies" at bounding box center [103, 127] width 170 height 24
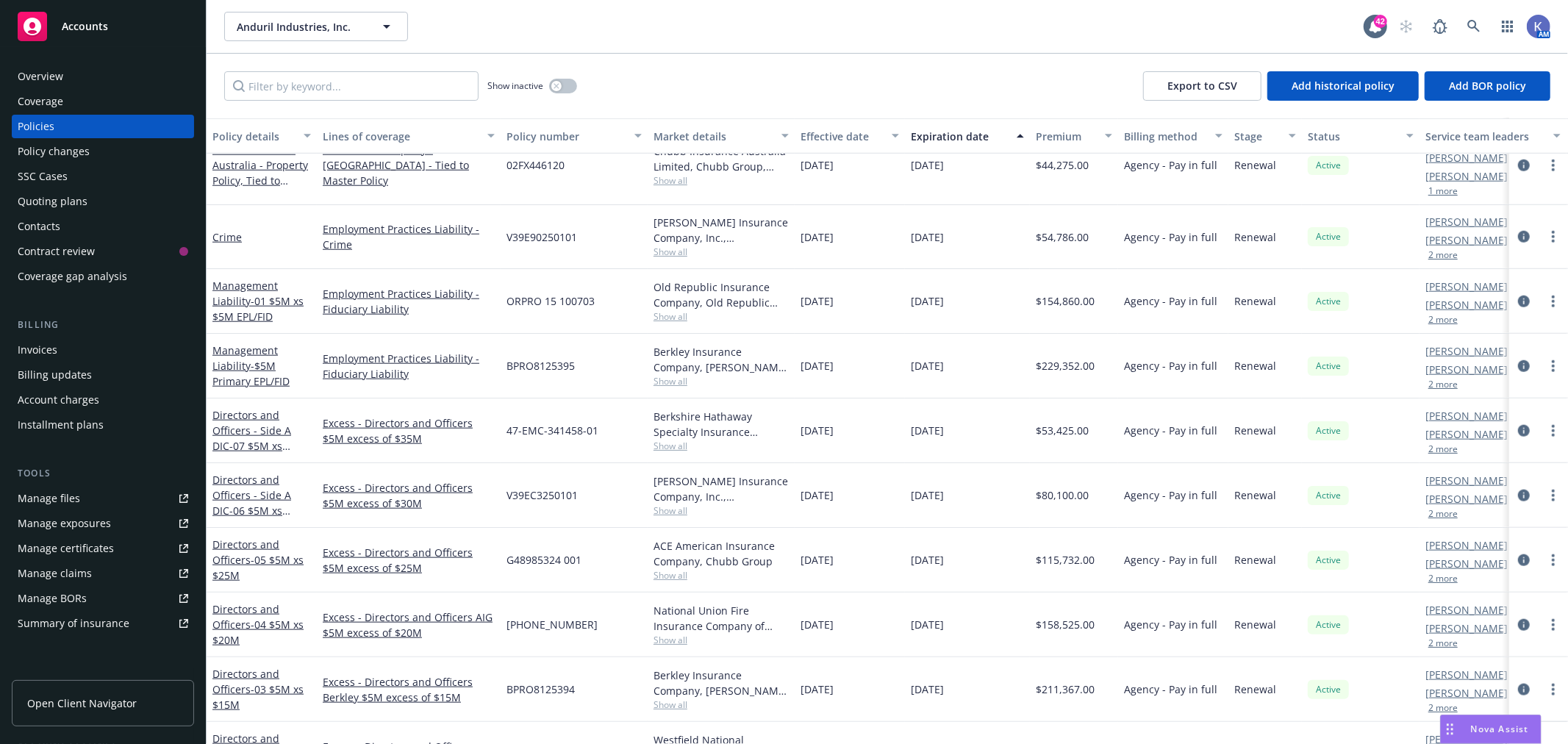
scroll to position [1307, 0]
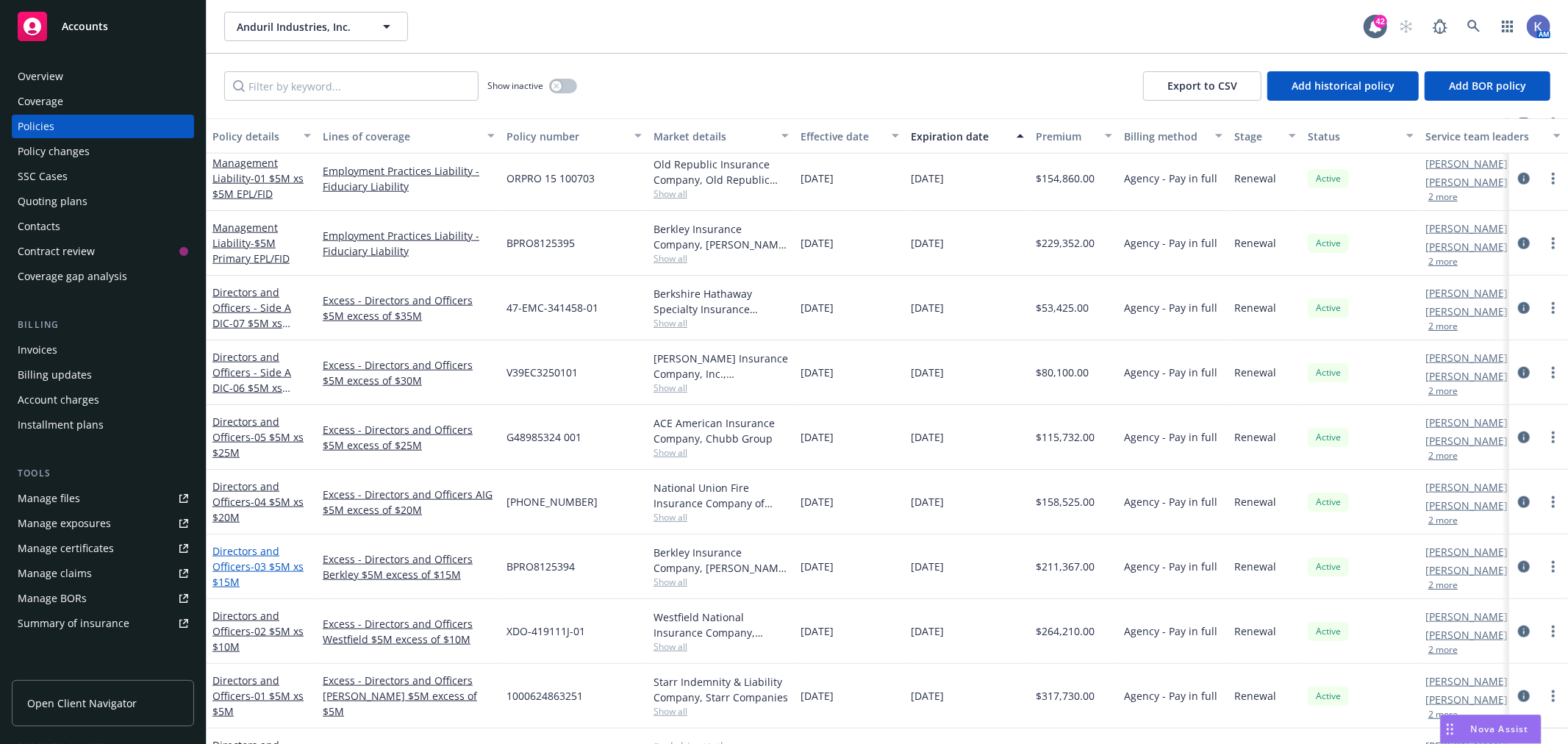
click at [254, 565] on span "- 03 $5M xs $15M" at bounding box center [258, 574] width 91 height 29
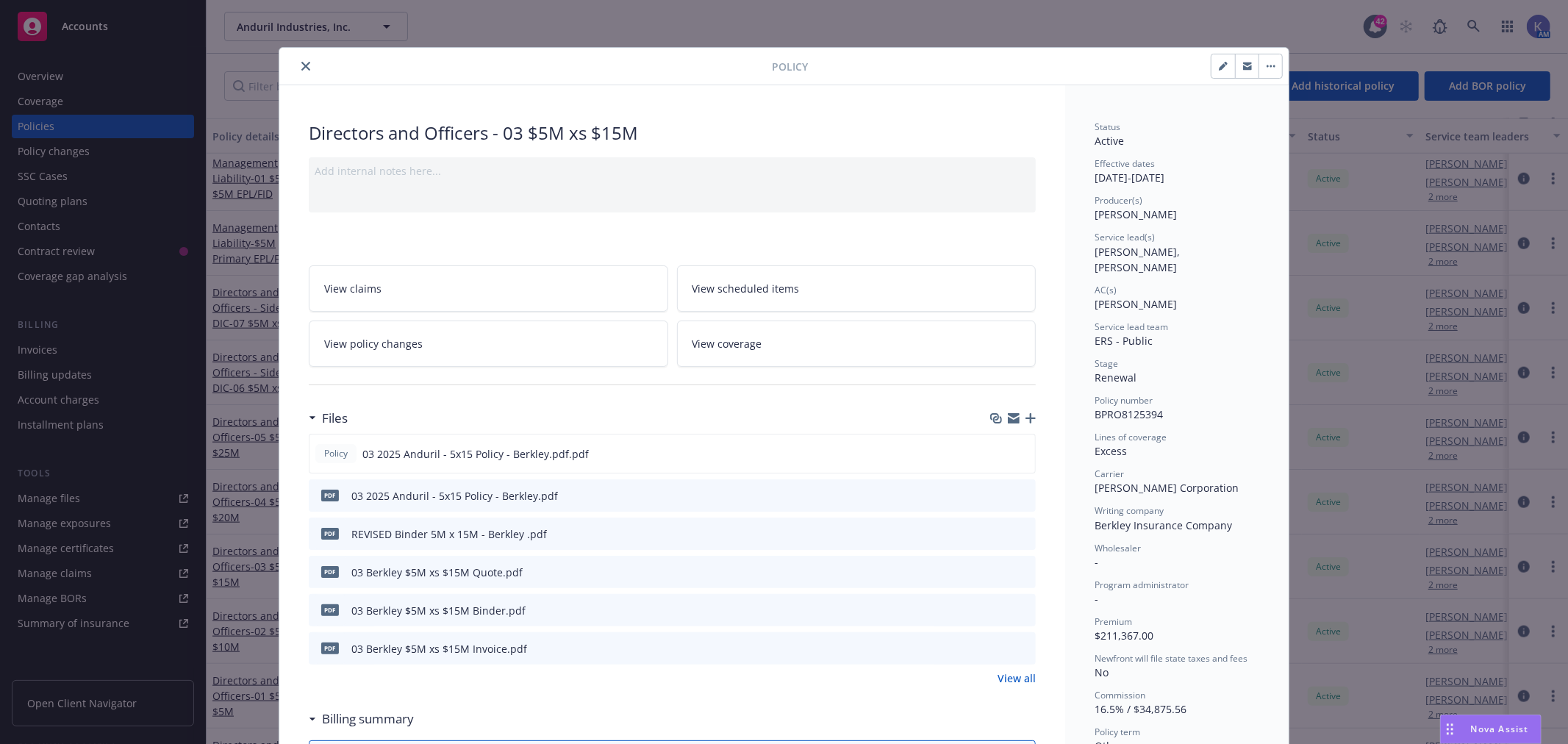
click at [301, 63] on icon "close" at bounding box center [306, 67] width 9 height 9
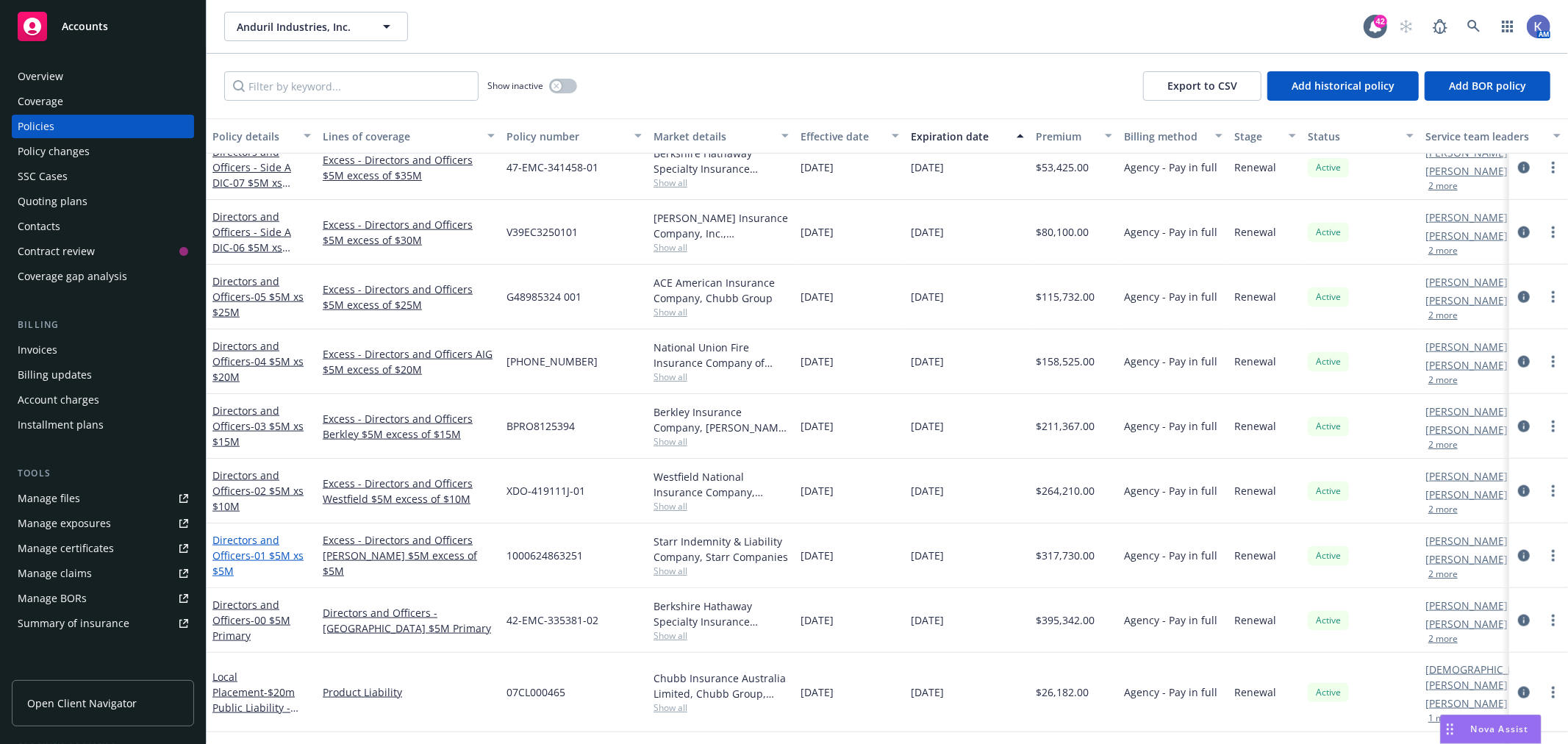
scroll to position [1471, 0]
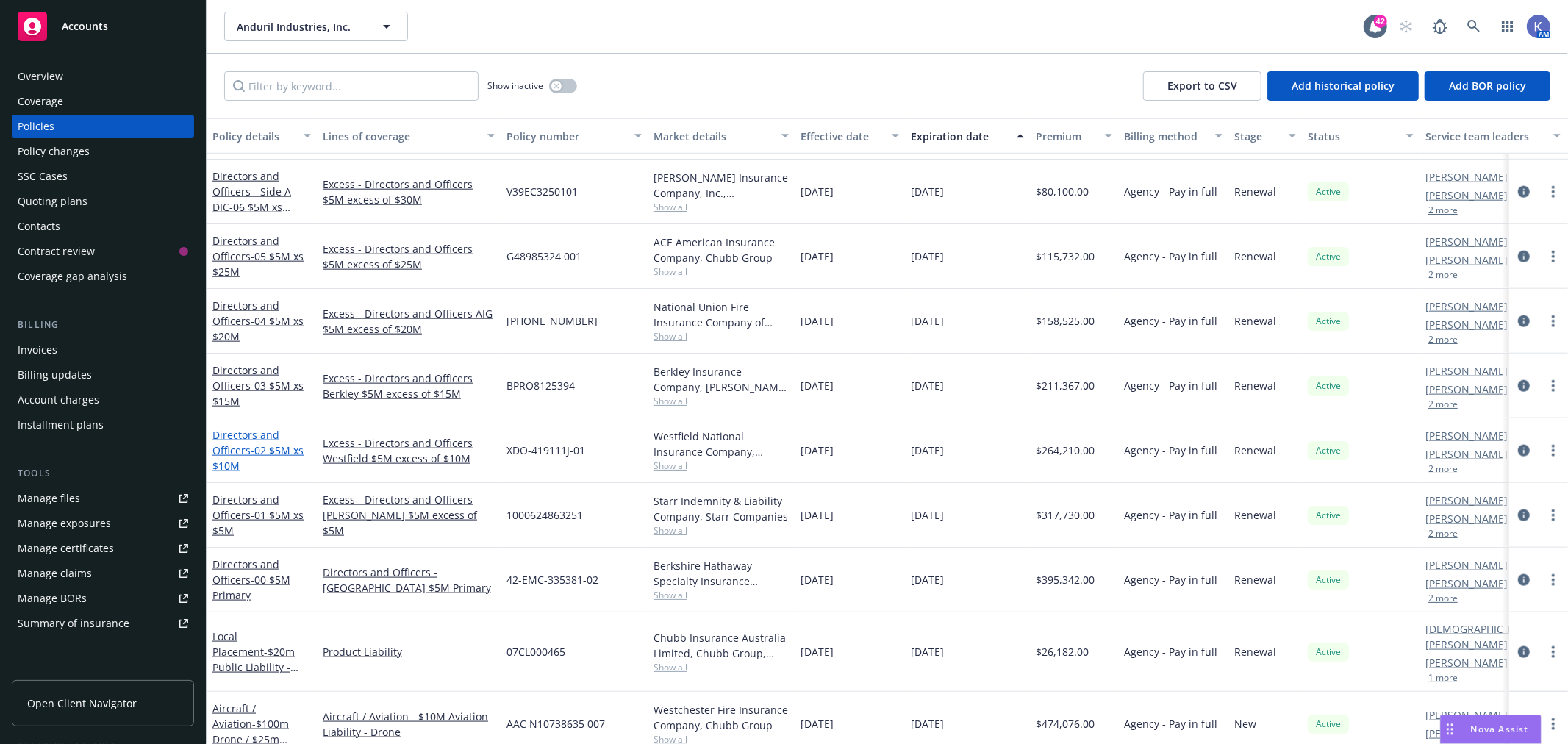
click at [270, 443] on span "- 02 $5M xs $10M" at bounding box center [258, 458] width 91 height 29
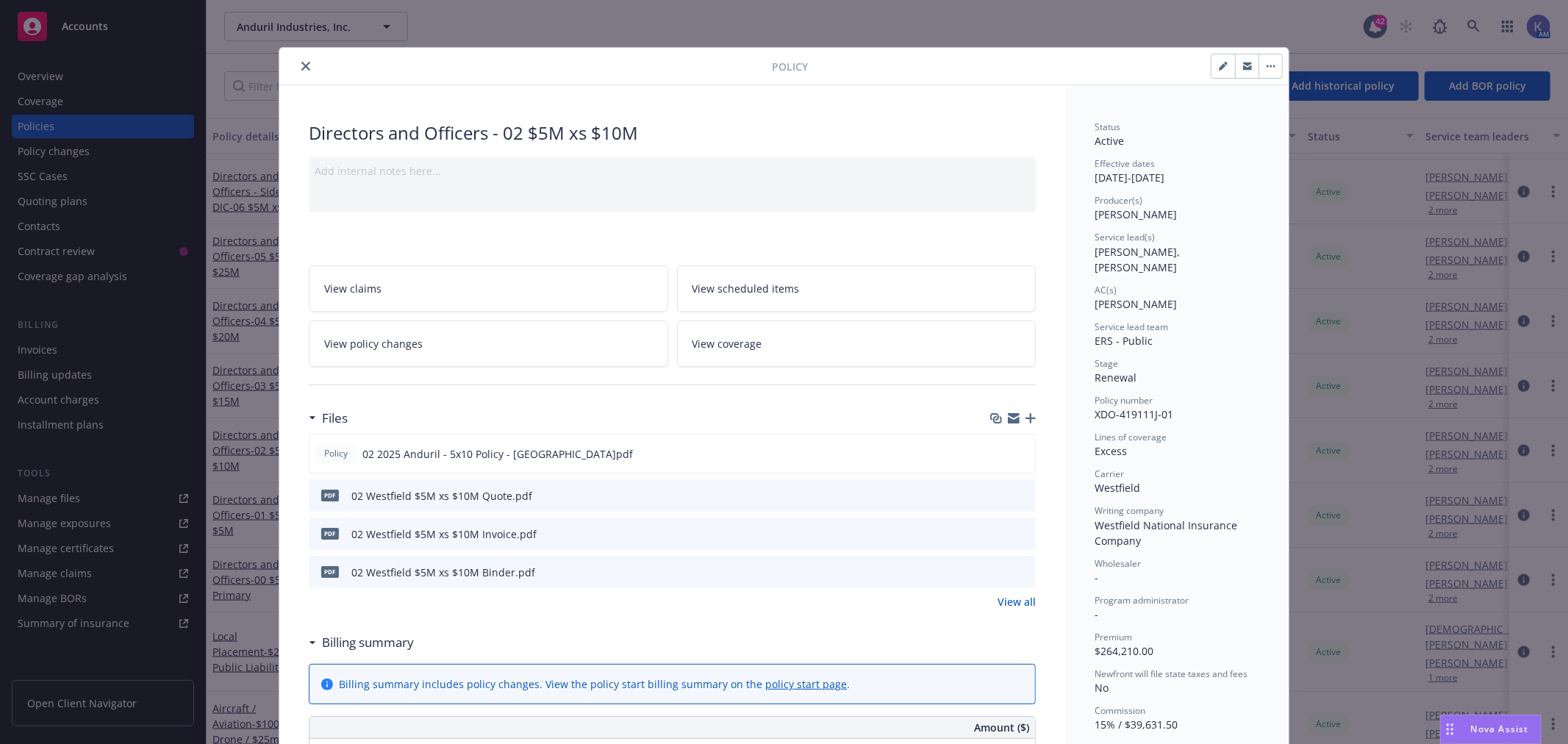
click at [301, 63] on icon "close" at bounding box center [306, 67] width 9 height 9
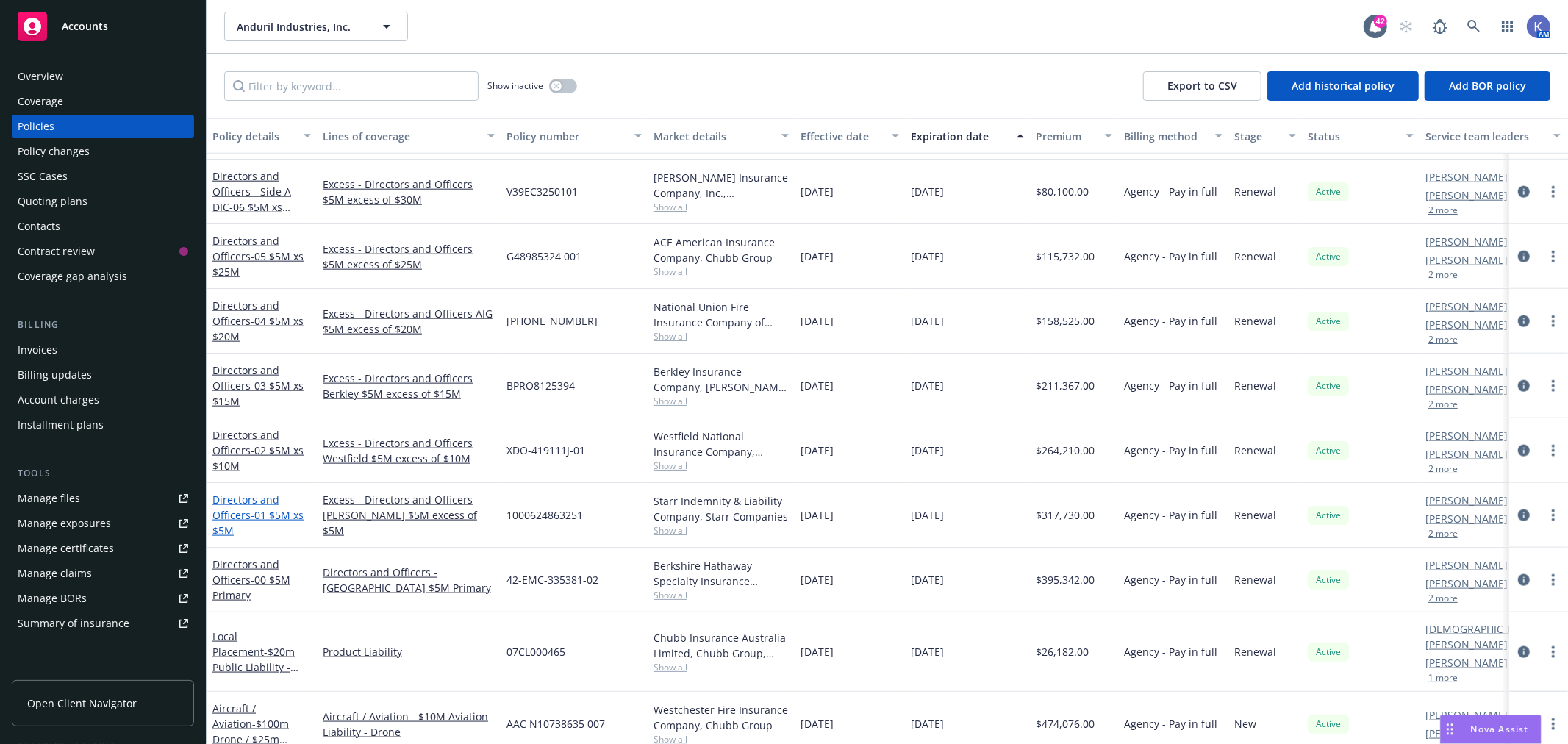
click at [267, 517] on span "- 01 $5M xs $5M" at bounding box center [258, 523] width 91 height 29
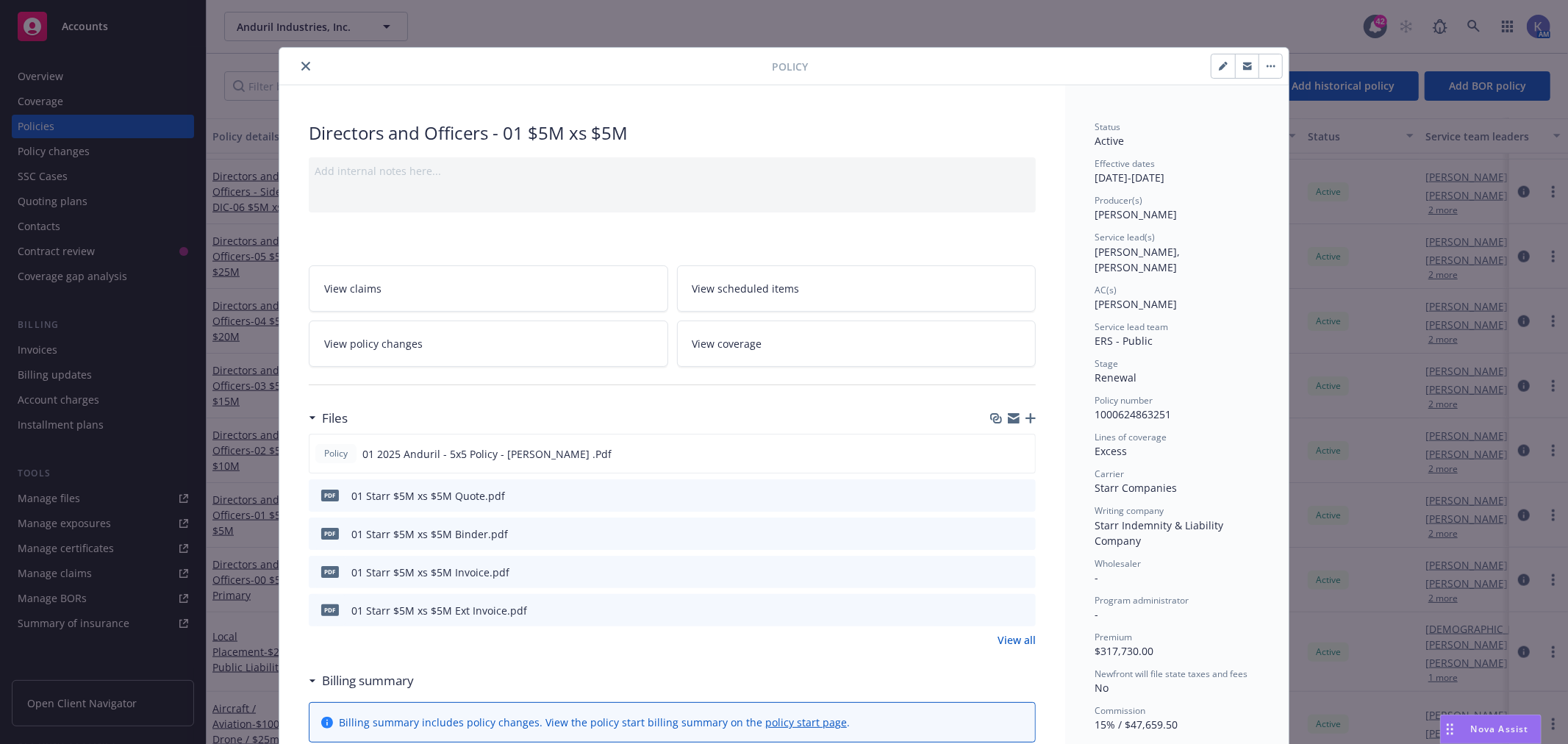
click at [301, 64] on icon "close" at bounding box center [306, 67] width 9 height 9
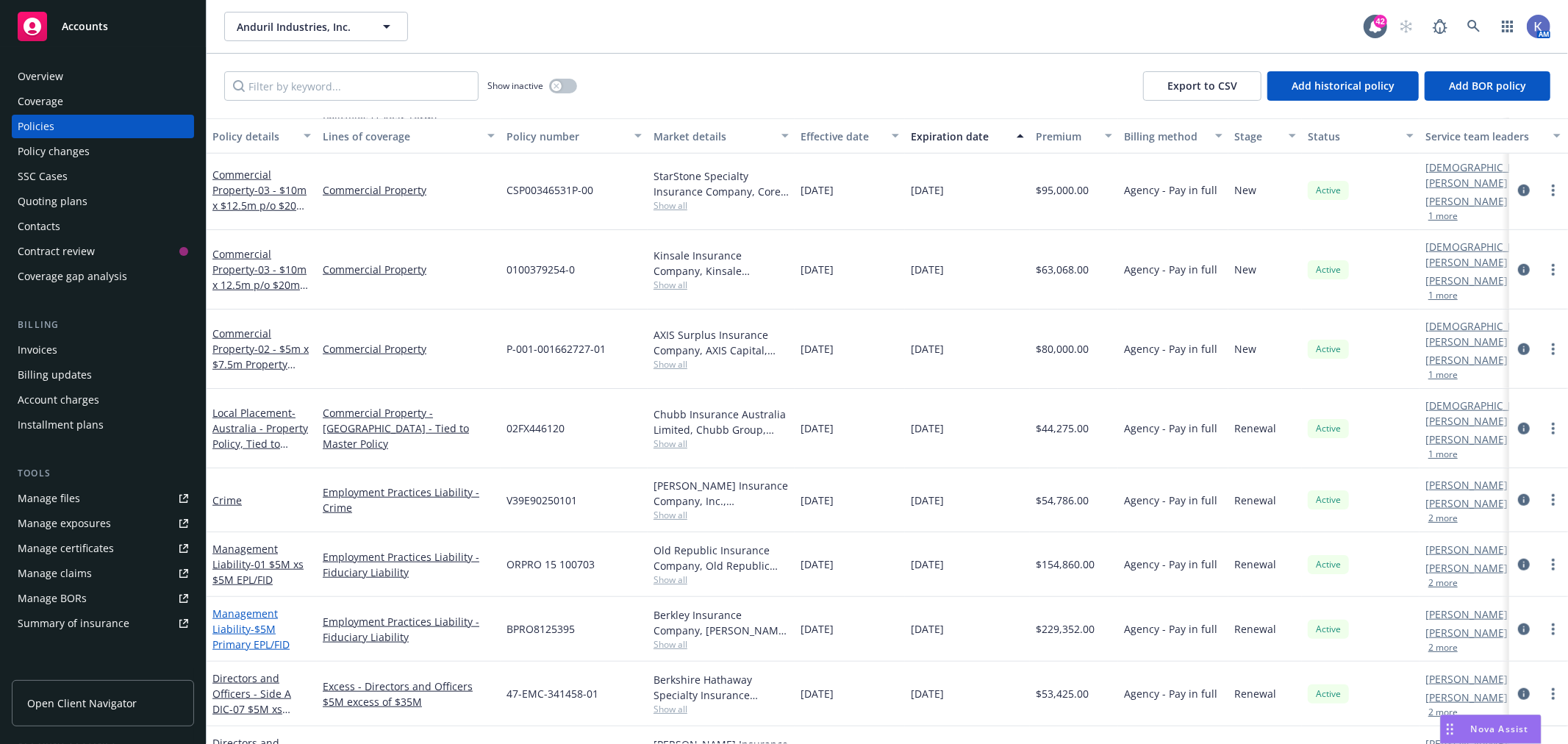
scroll to position [983, 0]
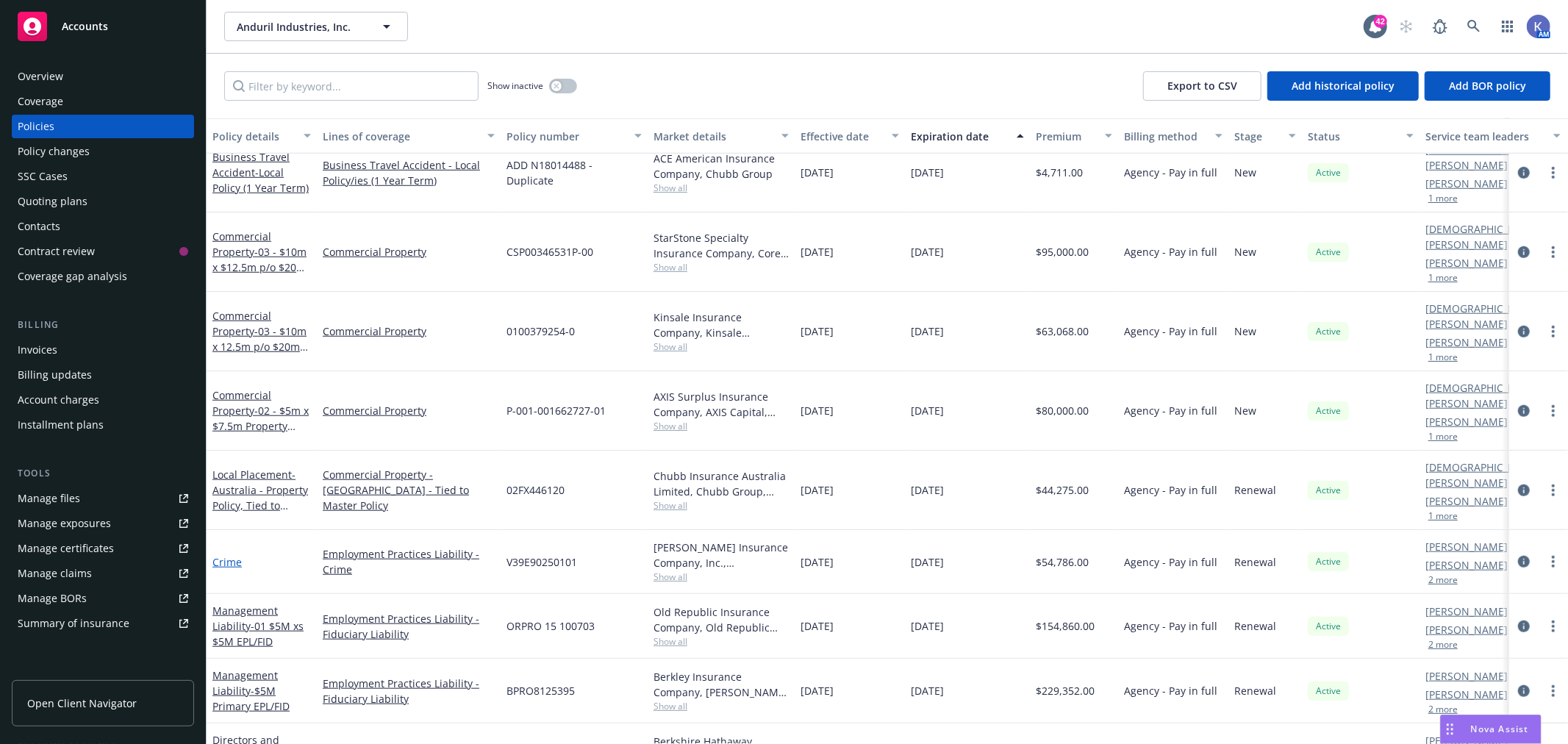
click at [237, 555] on link "Crime" at bounding box center [227, 562] width 29 height 14
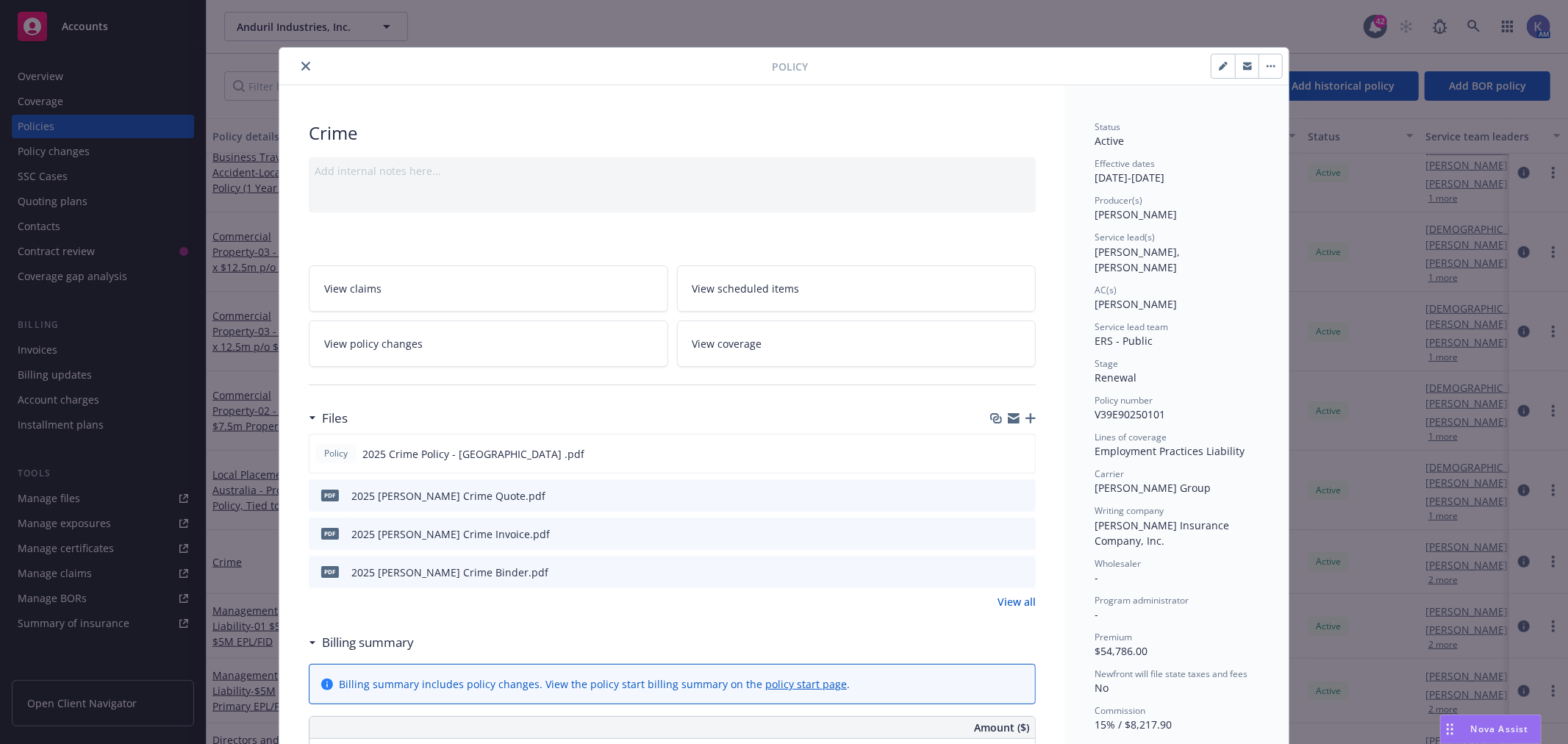
click at [301, 62] on icon "close" at bounding box center [306, 67] width 9 height 9
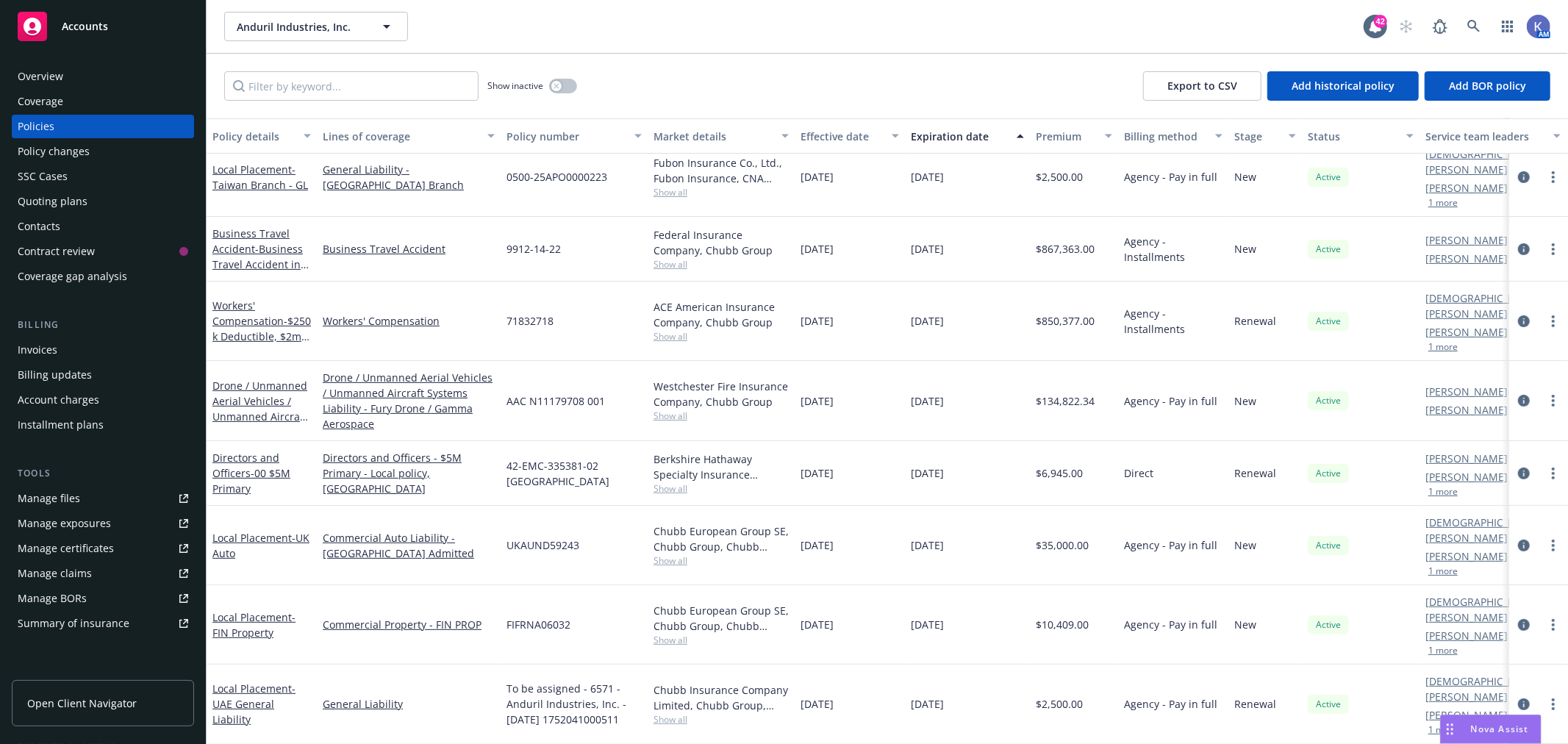
scroll to position [329, 0]
click at [254, 453] on div "Directors and Officers - 00 $5M Primary" at bounding box center [261, 476] width 98 height 46
click at [251, 453] on link "Directors and Officers - 00 $5M Primary" at bounding box center [251, 476] width 78 height 44
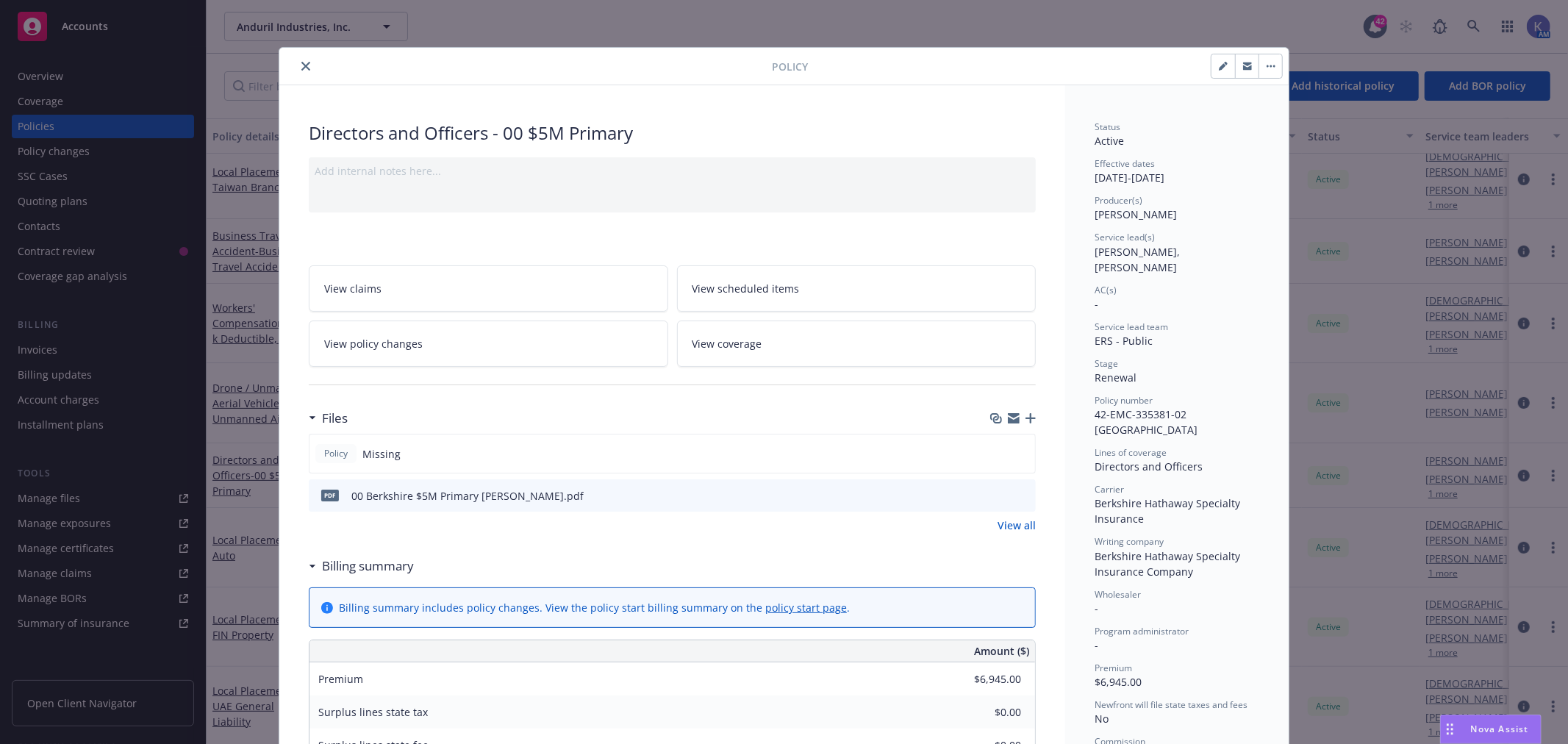
click at [301, 62] on icon "close" at bounding box center [306, 67] width 9 height 9
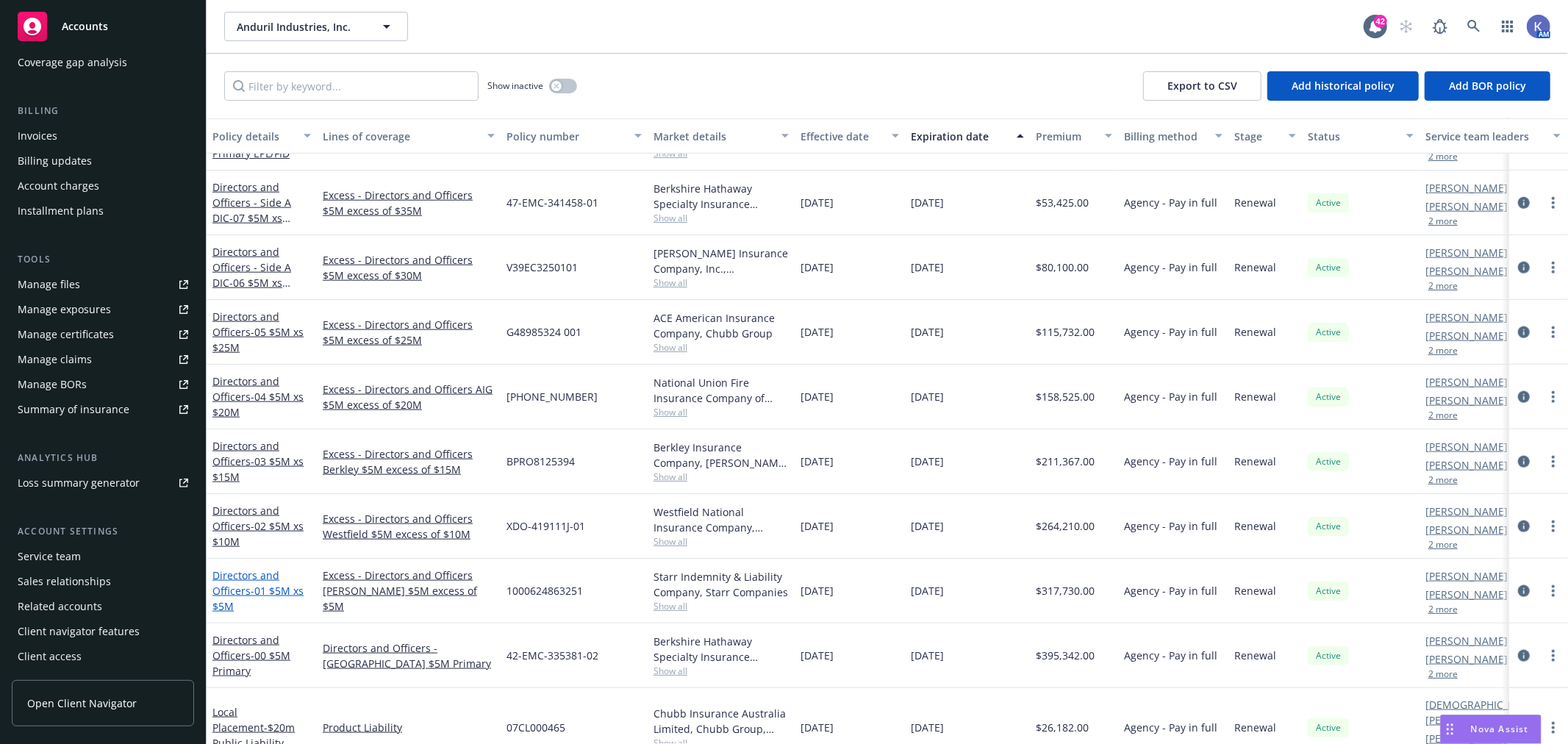
scroll to position [1473, 0]
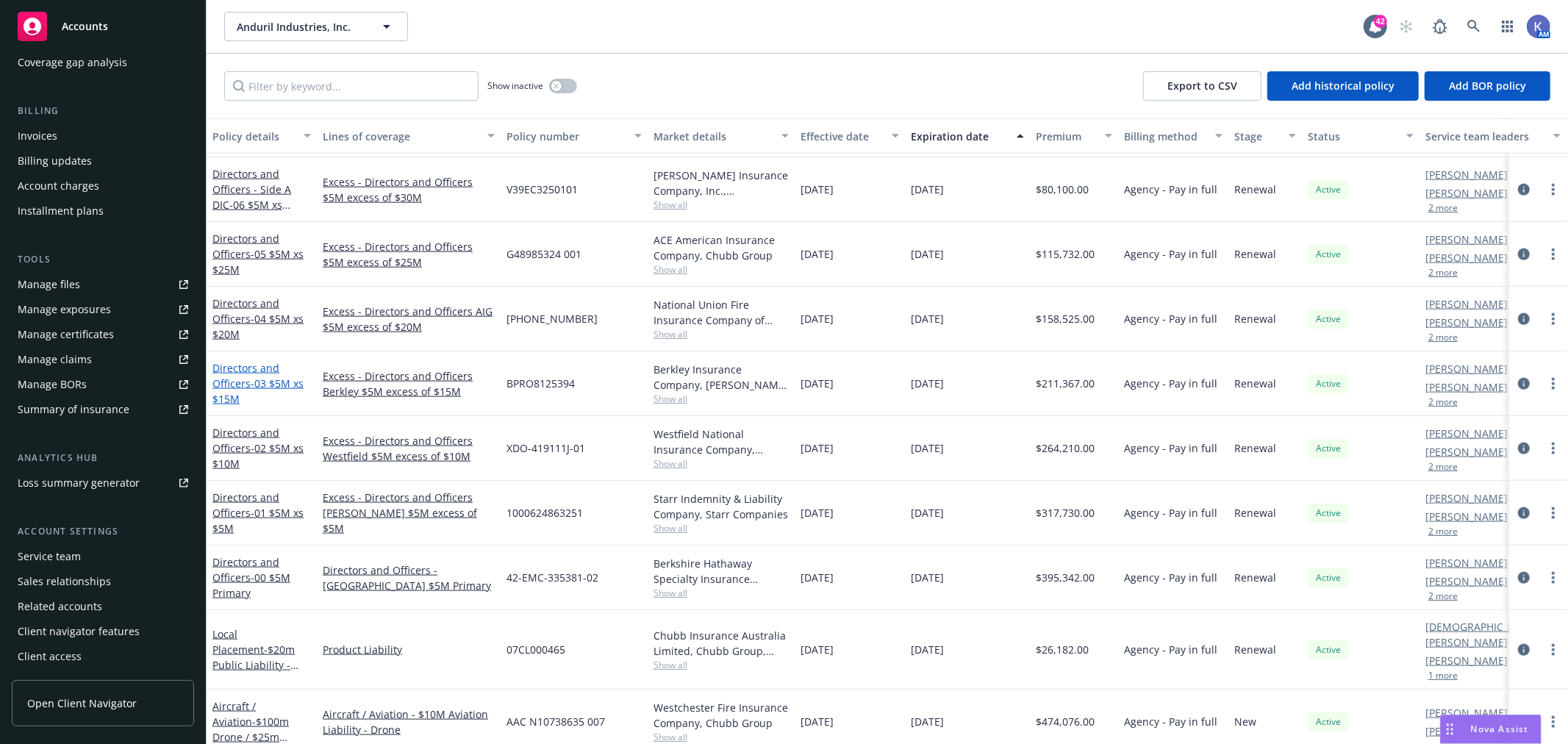
click at [245, 381] on link "Directors and Officers - 03 $5M xs $15M" at bounding box center [258, 384] width 91 height 44
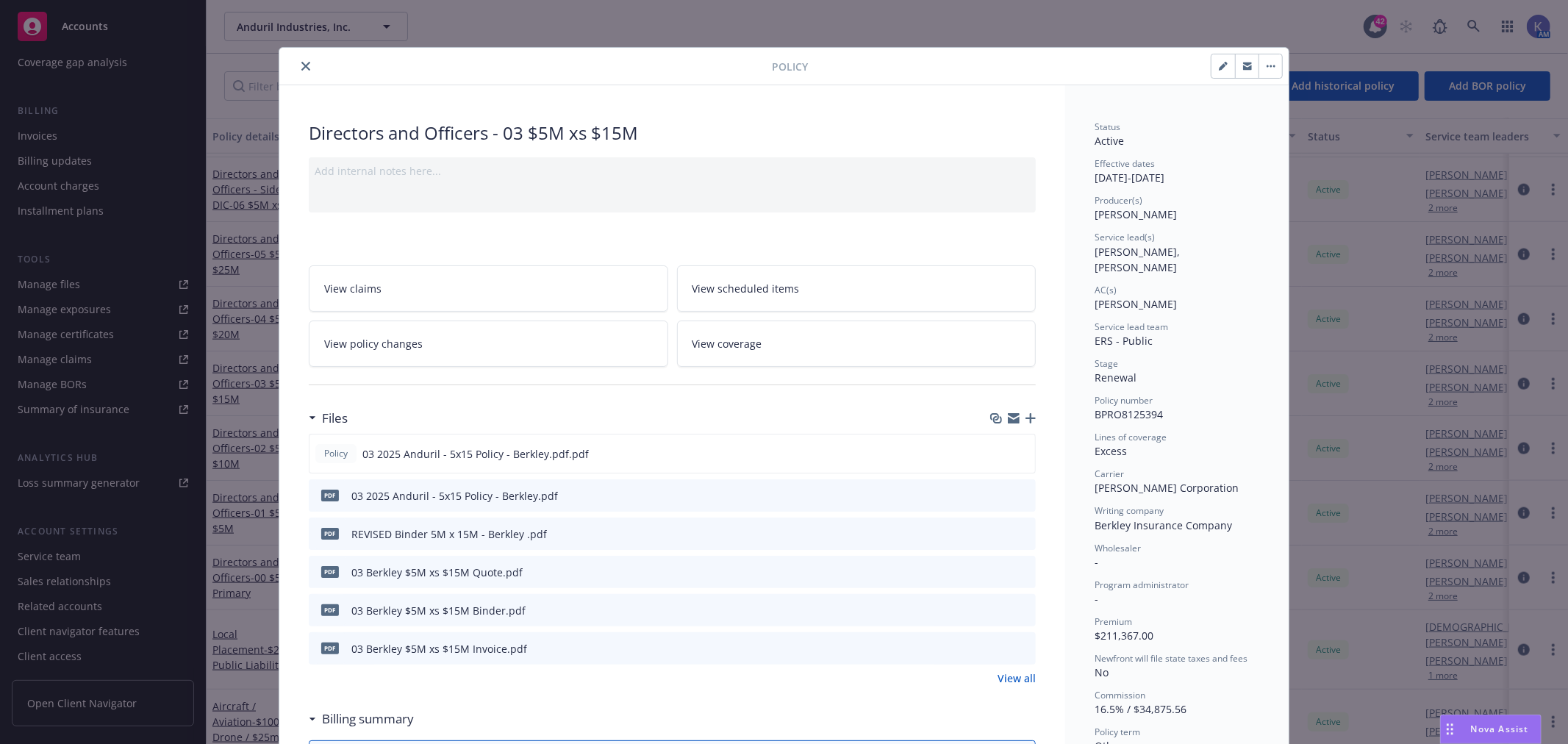
scroll to position [44, 0]
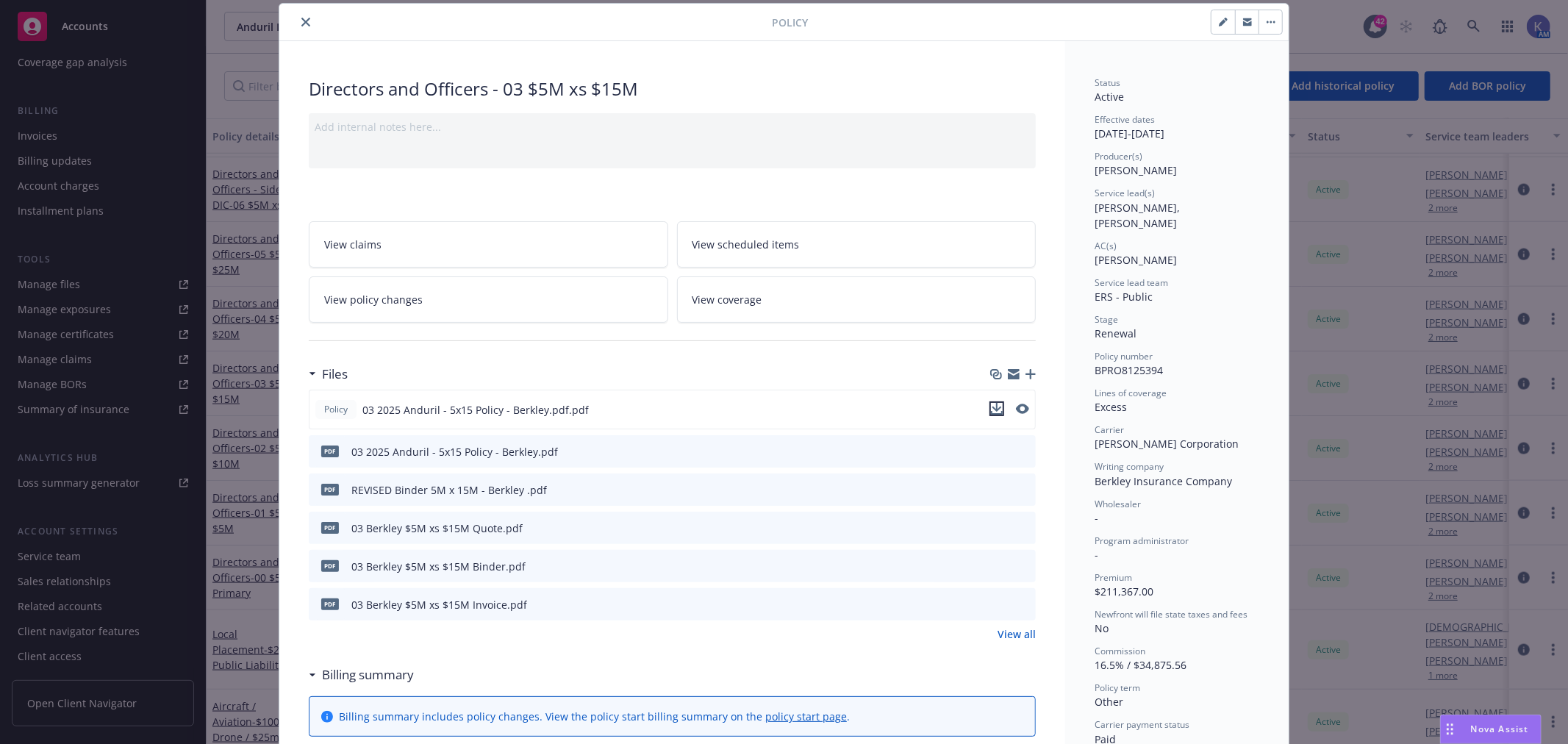
click at [994, 406] on icon "download file" at bounding box center [996, 408] width 12 height 12
